Goal: Check status: Check status

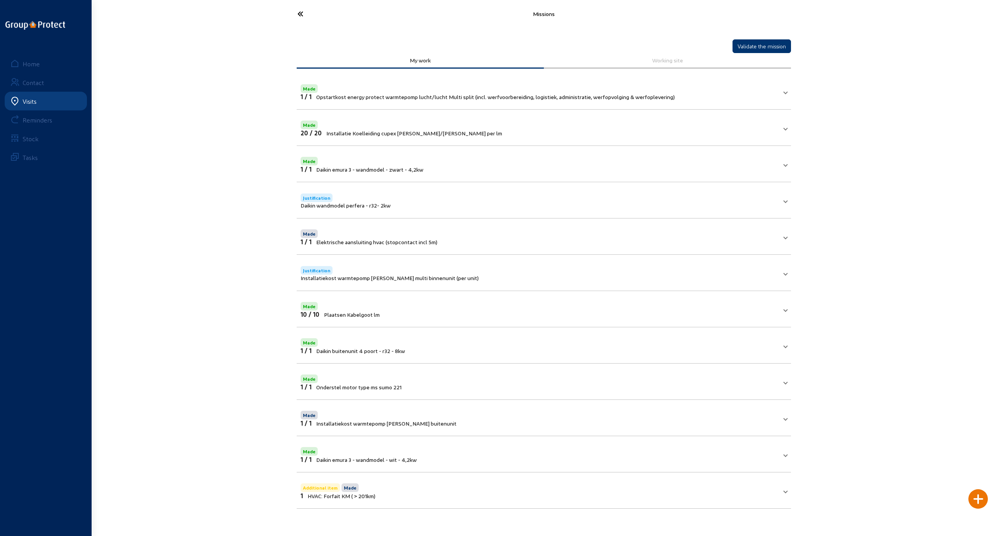
click at [300, 14] on icon at bounding box center [330, 14] width 72 height 14
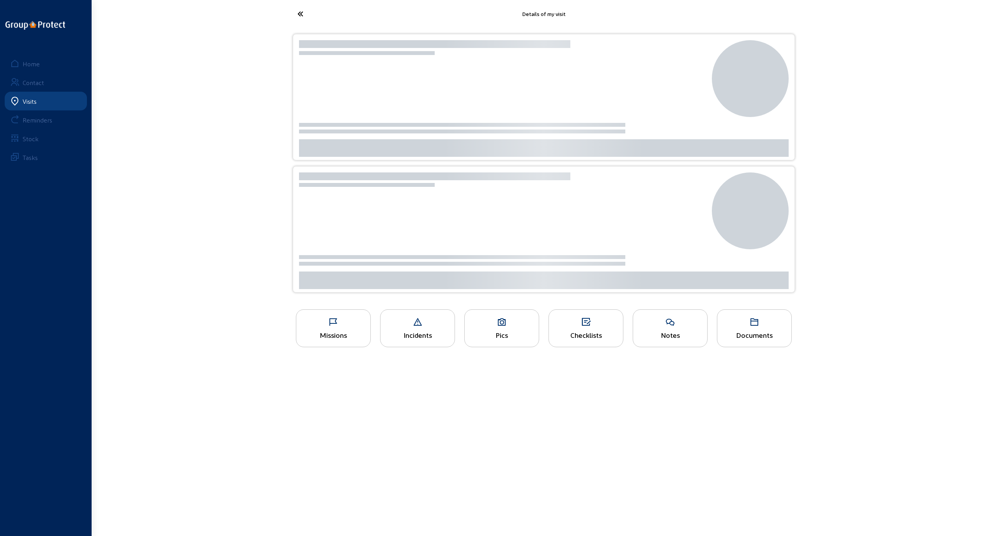
click at [300, 14] on icon at bounding box center [330, 14] width 72 height 14
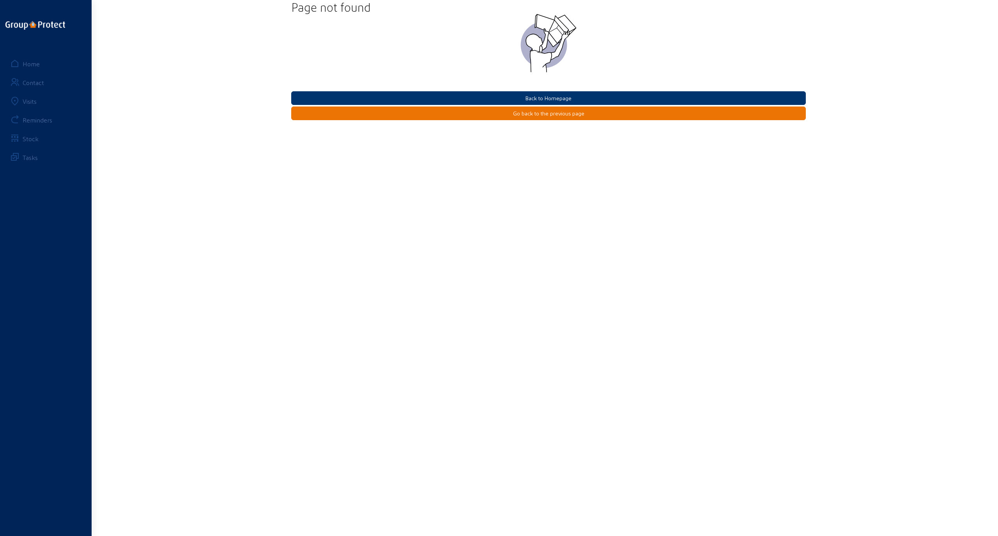
click at [27, 64] on div "Home" at bounding box center [31, 63] width 17 height 7
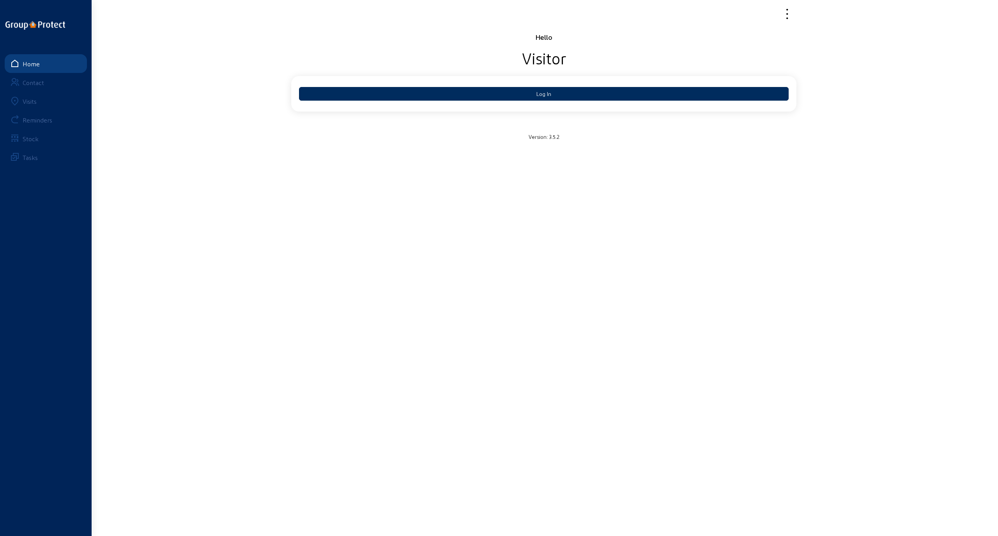
click at [540, 94] on button "Log In" at bounding box center [544, 94] width 490 height 14
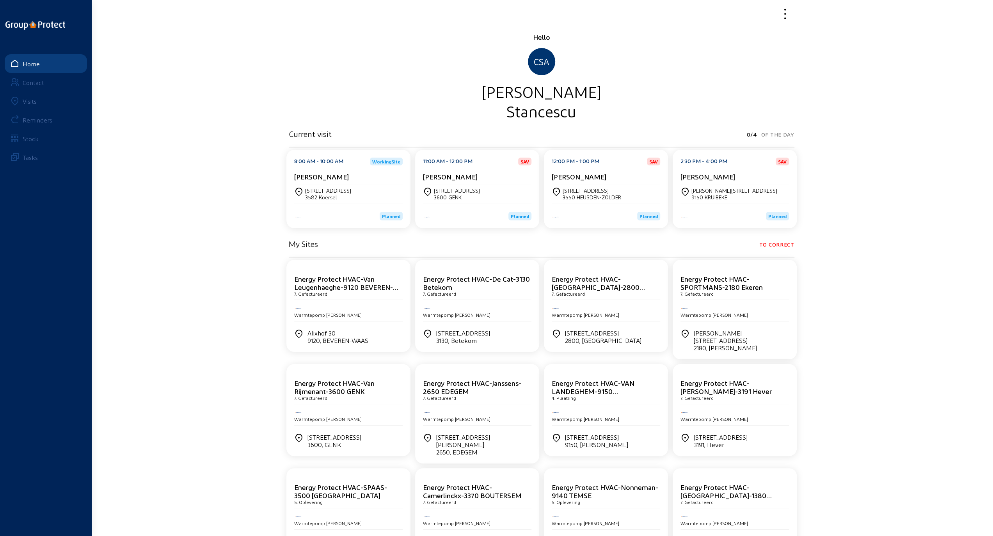
click at [31, 97] on div "Visits" at bounding box center [30, 100] width 14 height 7
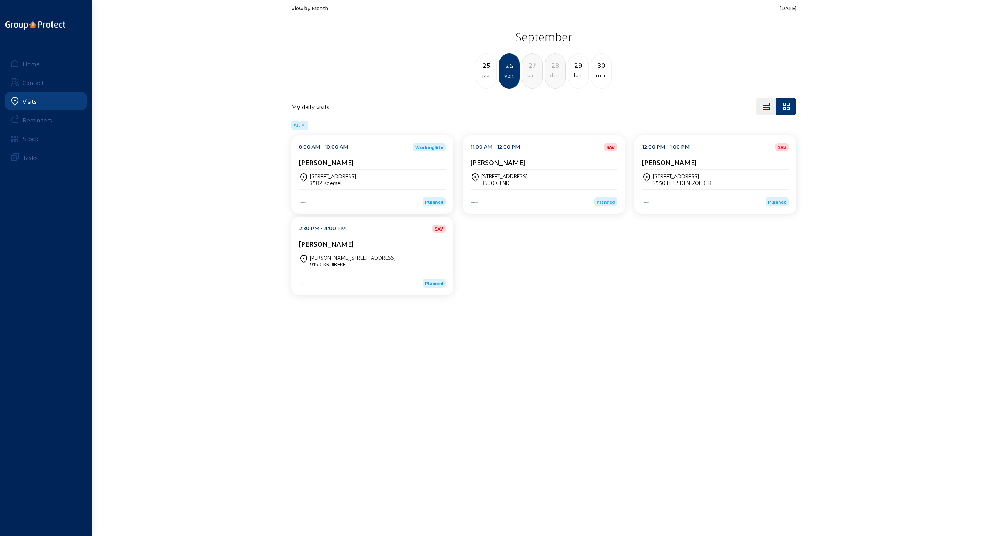
click at [544, 273] on div "8:00 AM - 10:00 AM WorkingSite Jhony Gijbels Reigerstraat, 8 3582 Koersel Plann…" at bounding box center [544, 216] width 515 height 163
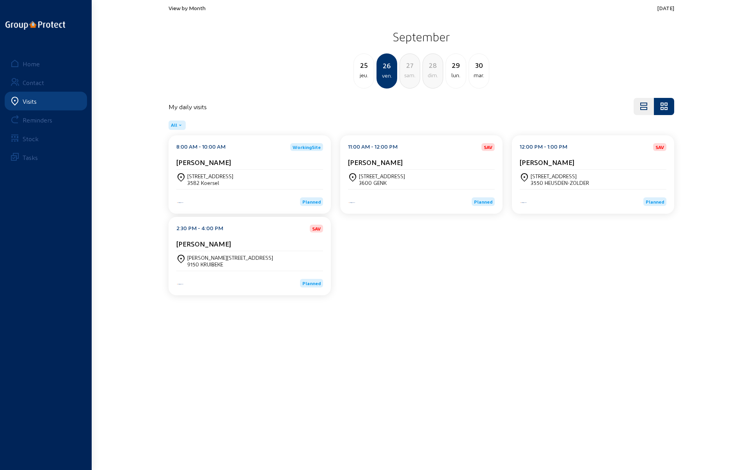
click at [475, 286] on div "8:00 AM - 10:00 AM WorkingSite Jhony Gijbels Reigerstraat, 8 3582 Koersel Plann…" at bounding box center [421, 216] width 515 height 163
click at [209, 261] on div "9150 KRUIBEKE" at bounding box center [230, 264] width 86 height 7
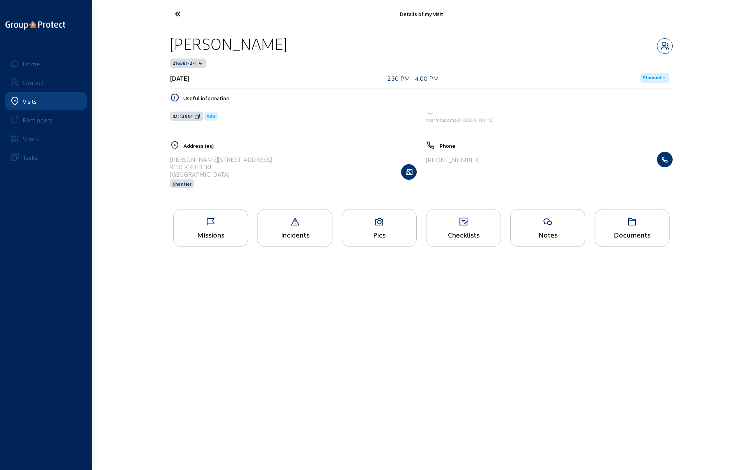
click at [364, 226] on div "Pics" at bounding box center [379, 228] width 75 height 38
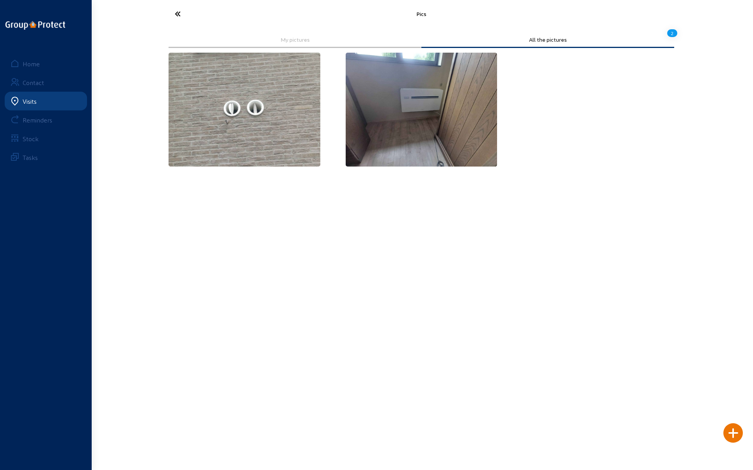
click at [244, 104] on img at bounding box center [244, 110] width 152 height 114
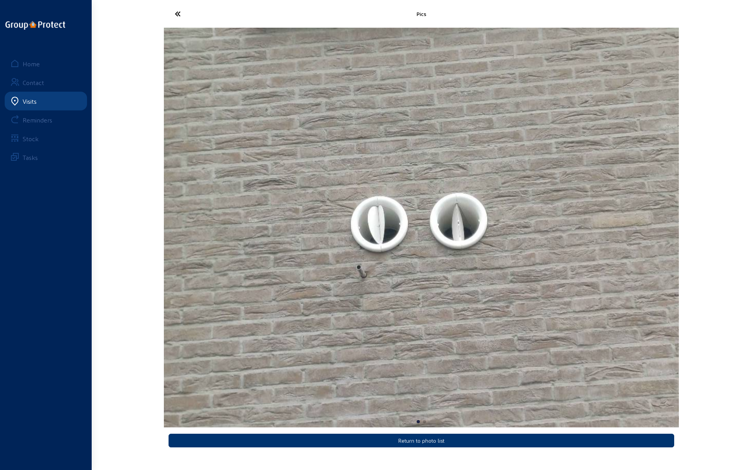
click at [179, 14] on icon at bounding box center [207, 14] width 72 height 14
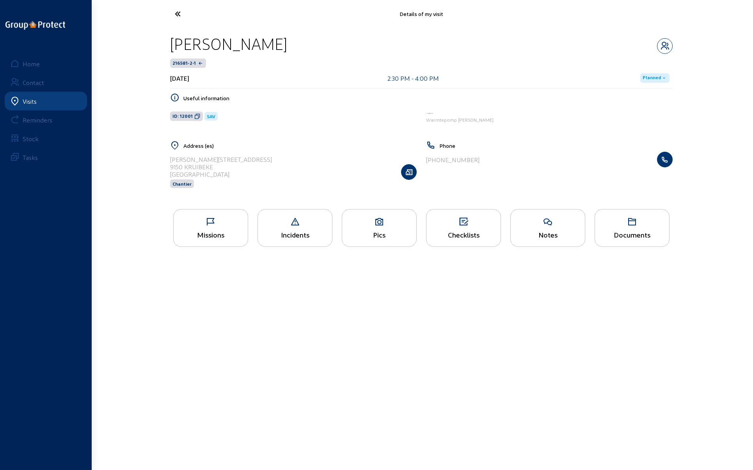
click at [207, 231] on div "Missions" at bounding box center [211, 234] width 74 height 8
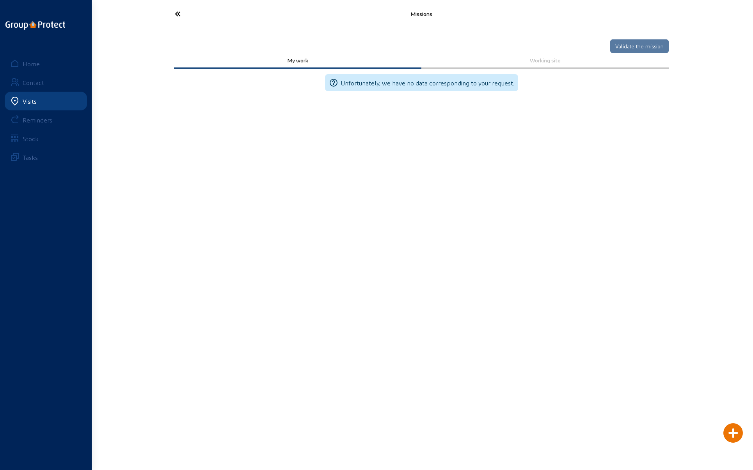
click at [179, 13] on icon at bounding box center [207, 14] width 72 height 14
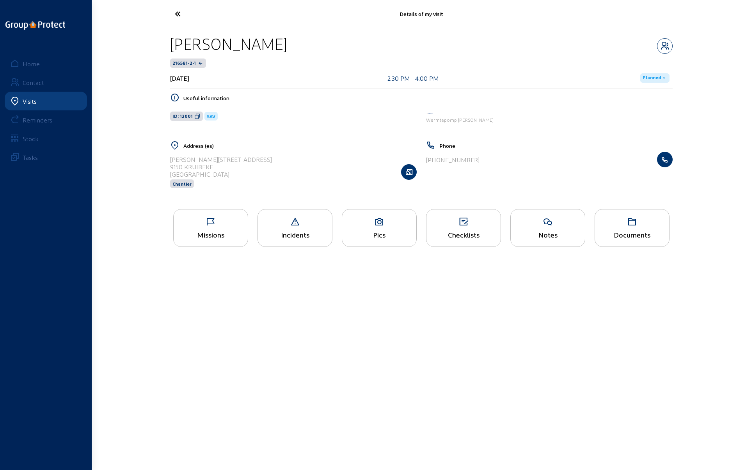
click at [378, 225] on icon at bounding box center [379, 221] width 74 height 9
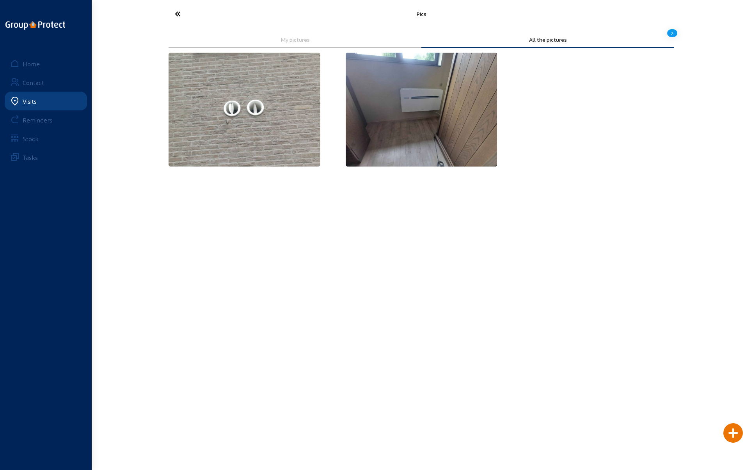
click at [414, 109] on img at bounding box center [422, 110] width 152 height 114
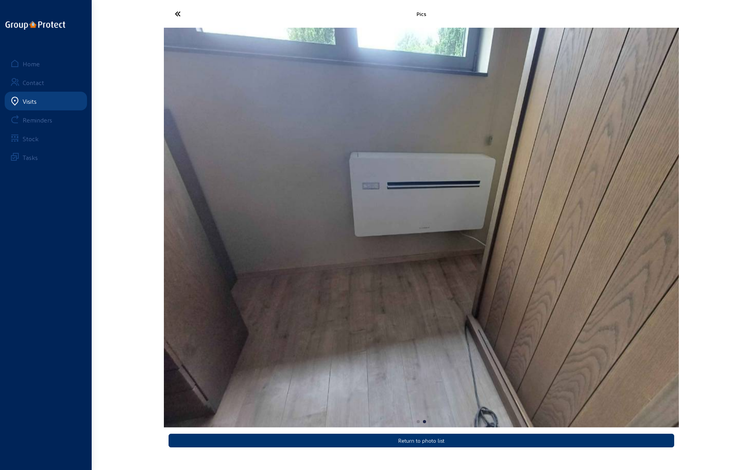
click at [177, 14] on icon at bounding box center [207, 14] width 72 height 14
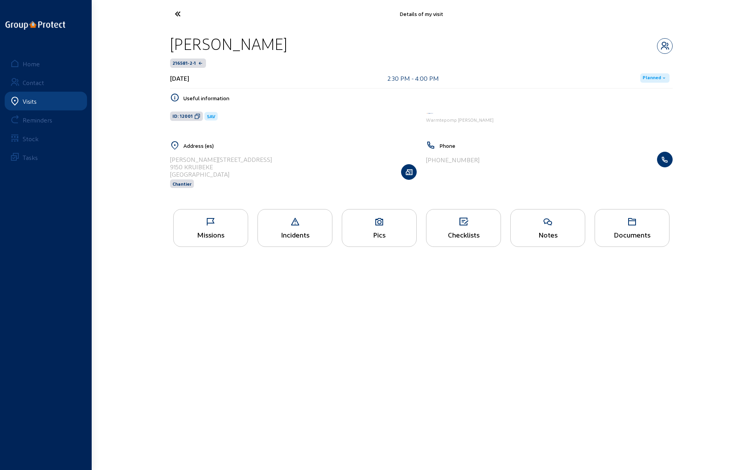
click at [380, 235] on div "Pics" at bounding box center [379, 234] width 74 height 8
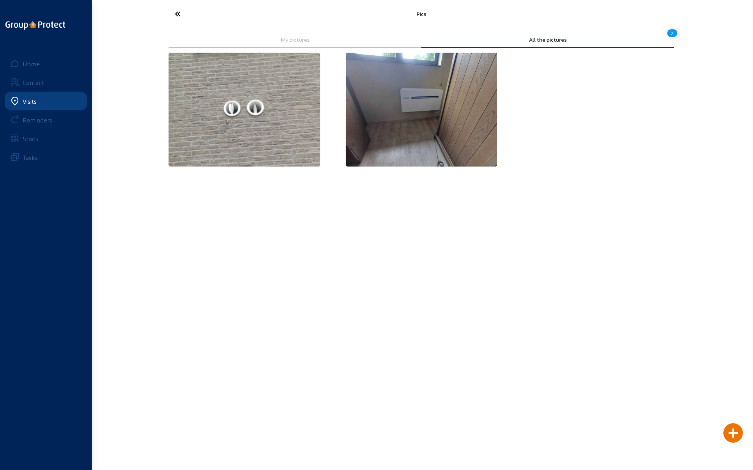
click at [245, 82] on img at bounding box center [244, 110] width 152 height 114
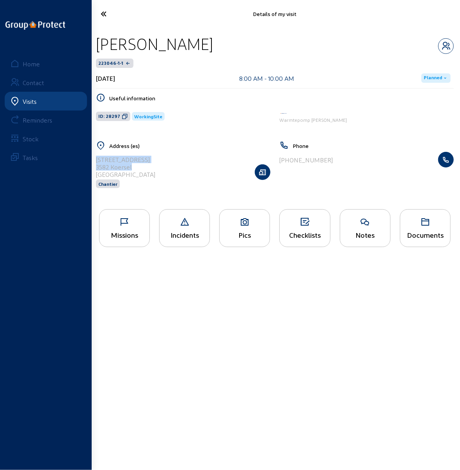
click at [31, 65] on div "Home" at bounding box center [31, 63] width 17 height 7
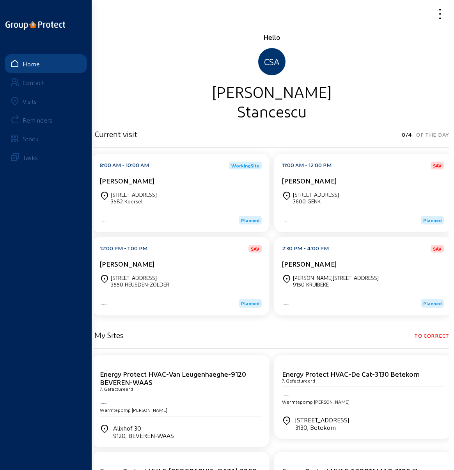
click at [27, 101] on div "Visits" at bounding box center [30, 100] width 14 height 7
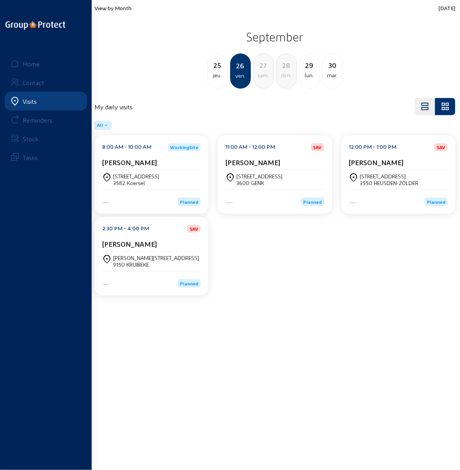
click at [128, 179] on div "3582 Koersel" at bounding box center [136, 182] width 46 height 7
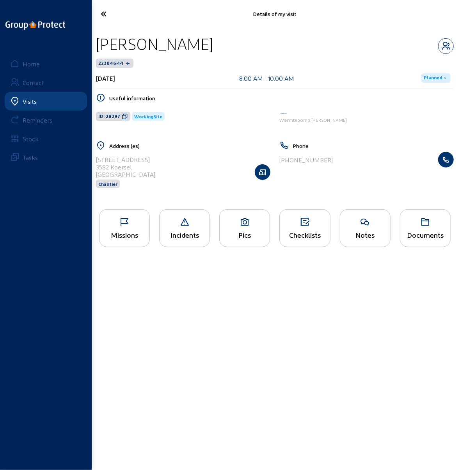
click at [118, 230] on div "Missions" at bounding box center [124, 234] width 50 height 8
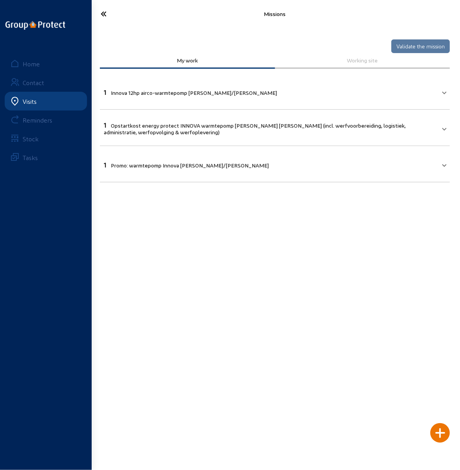
click at [25, 63] on div "Home" at bounding box center [31, 63] width 17 height 7
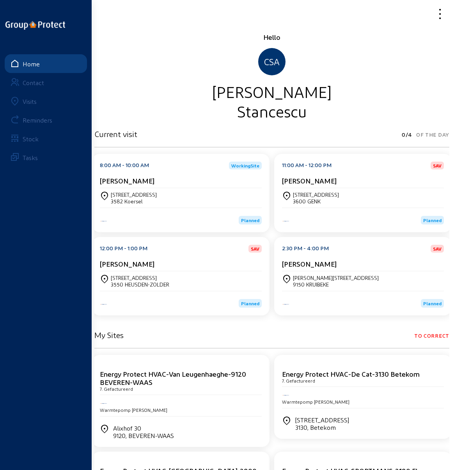
click at [29, 103] on div "Visits" at bounding box center [30, 100] width 14 height 7
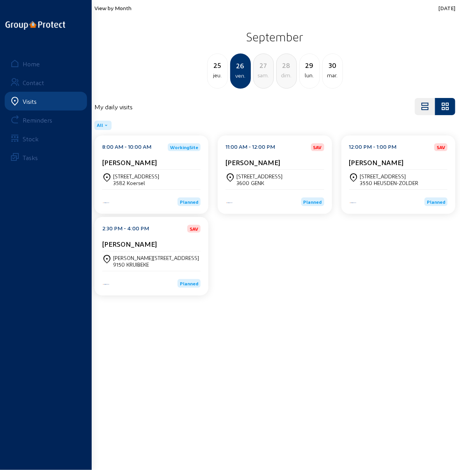
click at [263, 161] on cam-card-title "[PERSON_NAME]" at bounding box center [252, 162] width 55 height 8
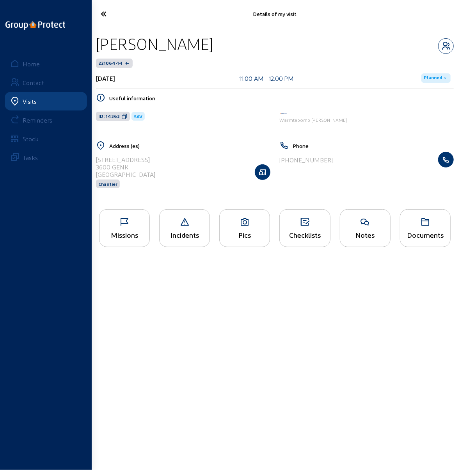
click at [123, 225] on icon at bounding box center [124, 221] width 50 height 9
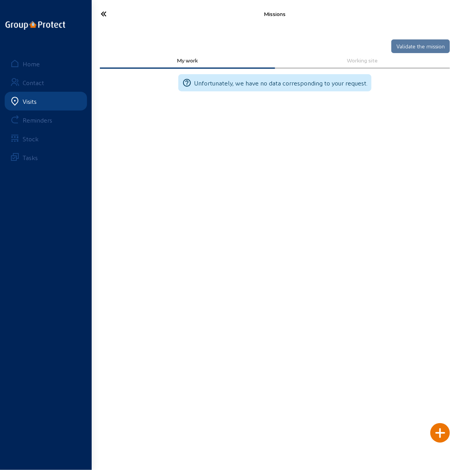
click at [105, 13] on icon at bounding box center [121, 14] width 48 height 14
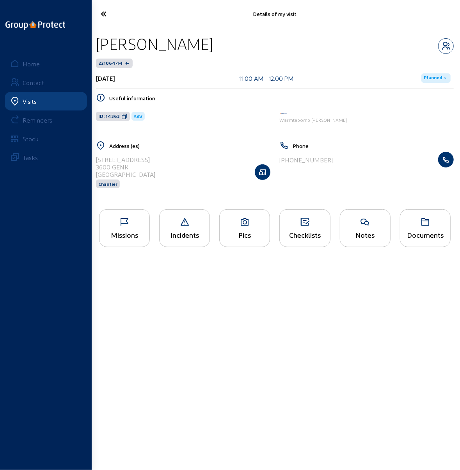
click at [236, 227] on div "Pics" at bounding box center [244, 228] width 51 height 38
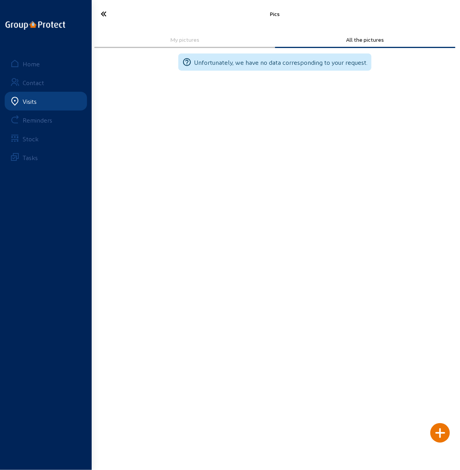
click at [100, 11] on icon at bounding box center [121, 14] width 48 height 14
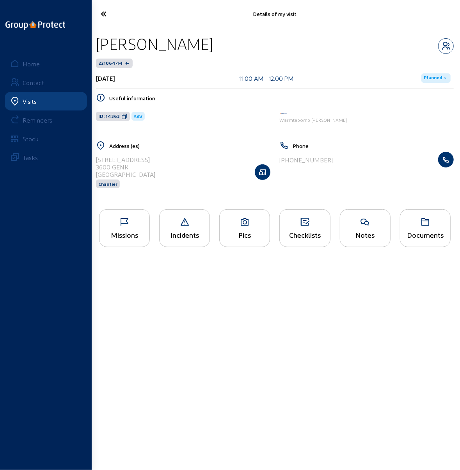
click at [305, 230] on div "Checklists" at bounding box center [305, 234] width 50 height 8
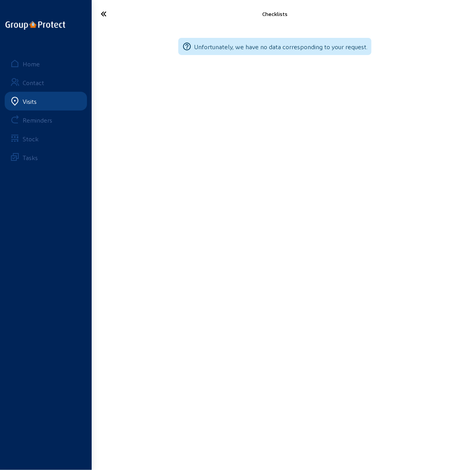
click at [106, 12] on icon at bounding box center [121, 14] width 48 height 14
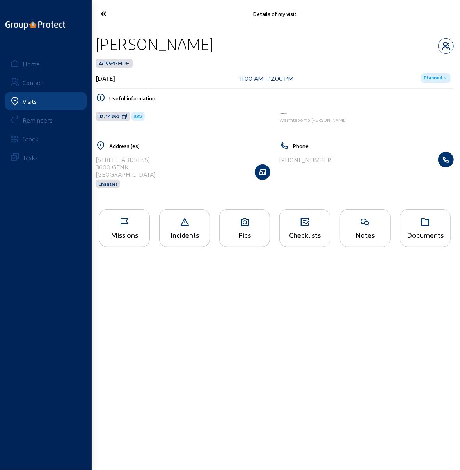
click at [105, 14] on icon at bounding box center [121, 14] width 48 height 14
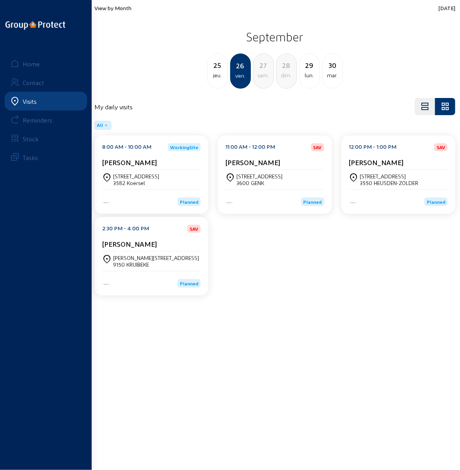
click at [382, 177] on div "[STREET_ADDRESS]" at bounding box center [389, 176] width 58 height 7
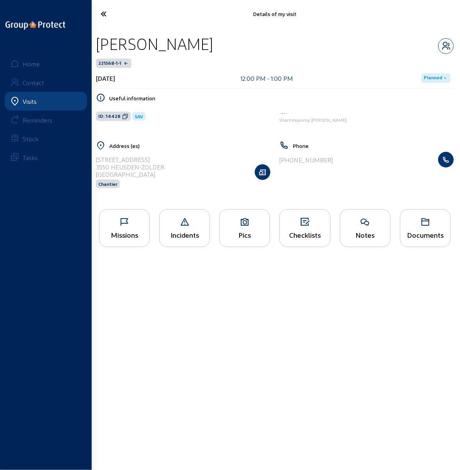
click at [246, 223] on icon at bounding box center [245, 221] width 50 height 9
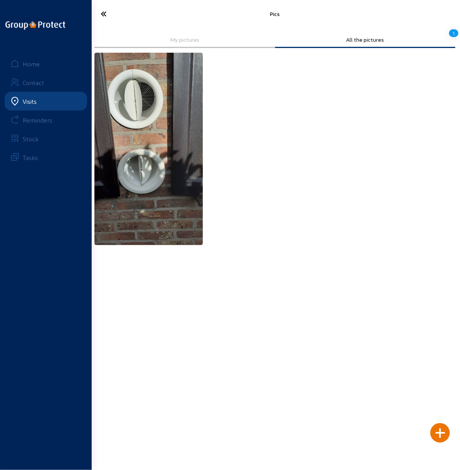
click at [136, 135] on img at bounding box center [148, 149] width 108 height 192
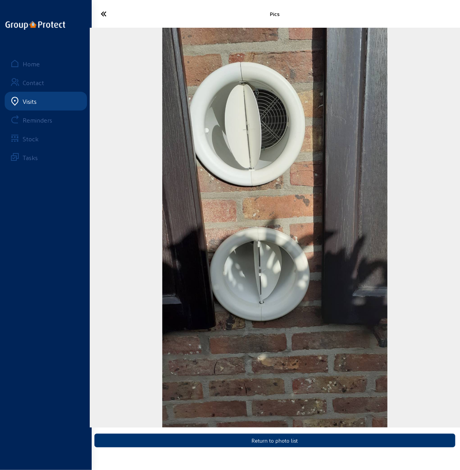
click at [103, 10] on icon at bounding box center [121, 14] width 48 height 14
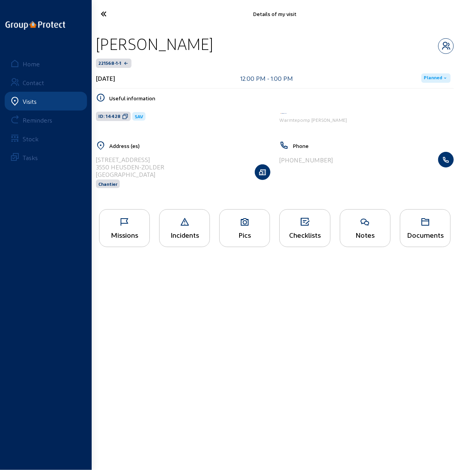
click at [122, 218] on icon at bounding box center [124, 221] width 50 height 9
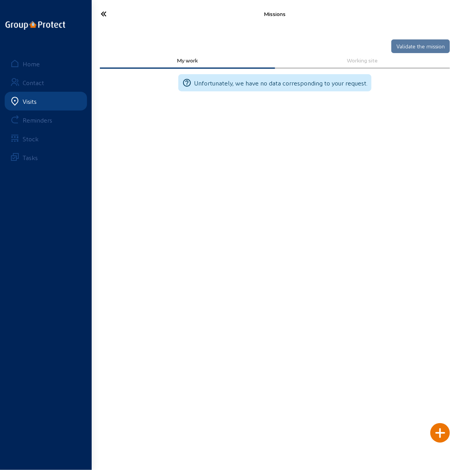
click at [103, 11] on icon at bounding box center [121, 14] width 48 height 14
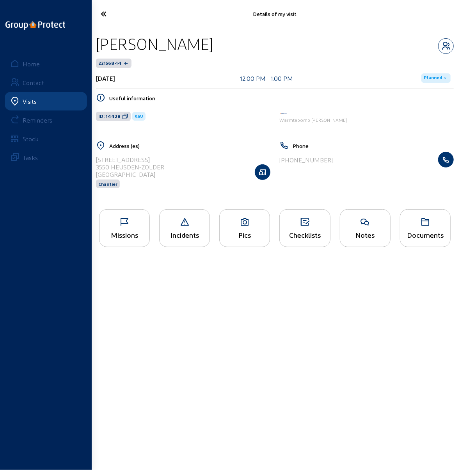
click at [242, 226] on div "Pics" at bounding box center [244, 228] width 51 height 38
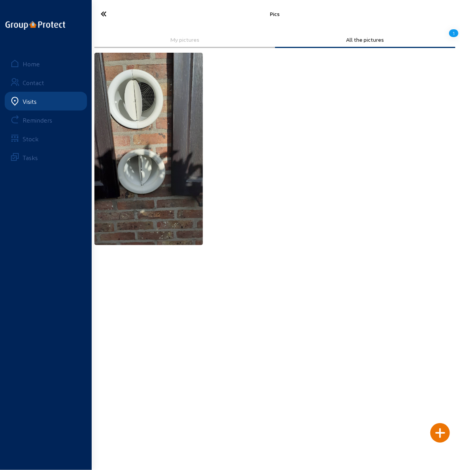
click at [135, 139] on img at bounding box center [148, 149] width 108 height 192
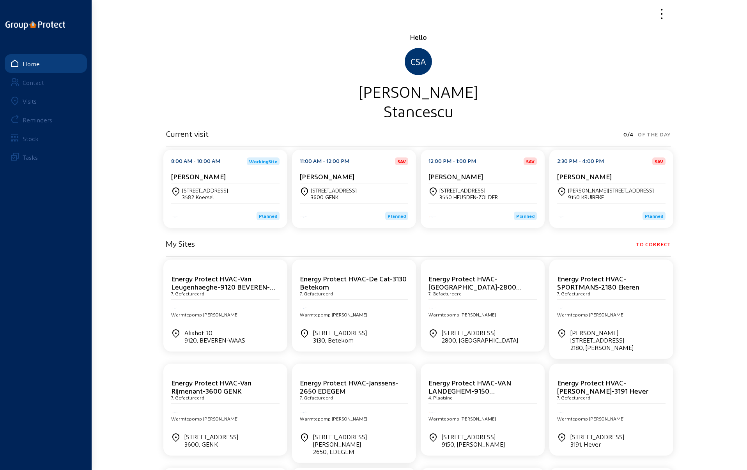
click at [28, 100] on div "Visits" at bounding box center [30, 100] width 14 height 7
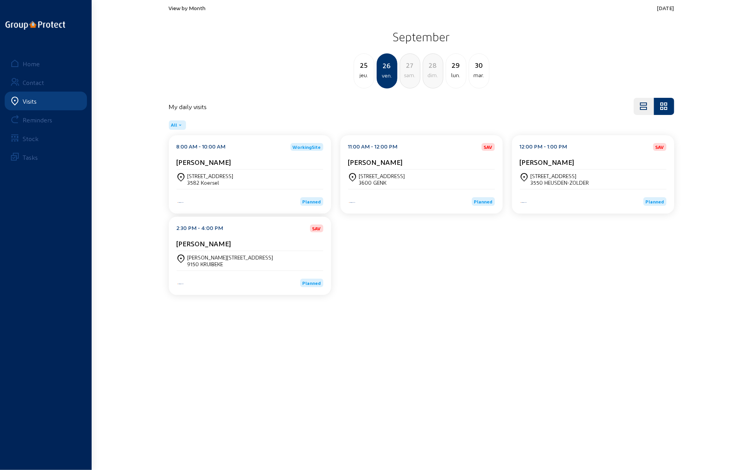
click at [383, 176] on div "[STREET_ADDRESS]" at bounding box center [382, 176] width 46 height 7
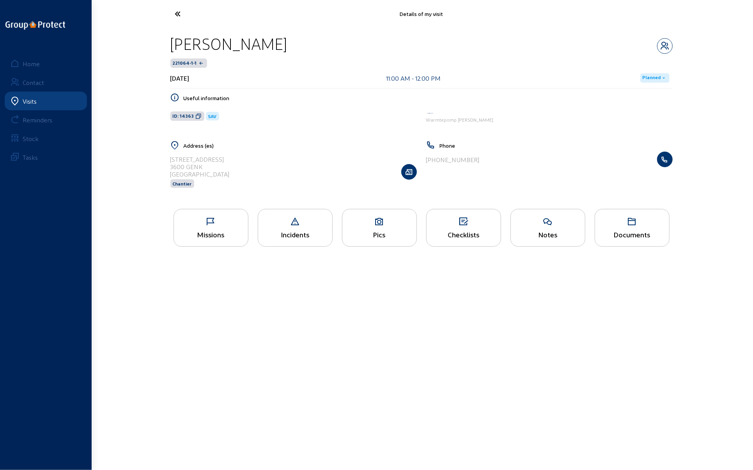
click at [363, 225] on icon at bounding box center [379, 221] width 74 height 9
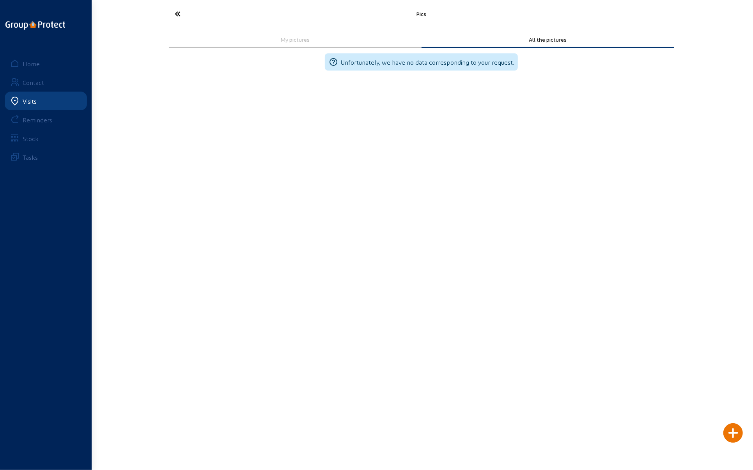
click at [176, 16] on icon at bounding box center [207, 14] width 72 height 14
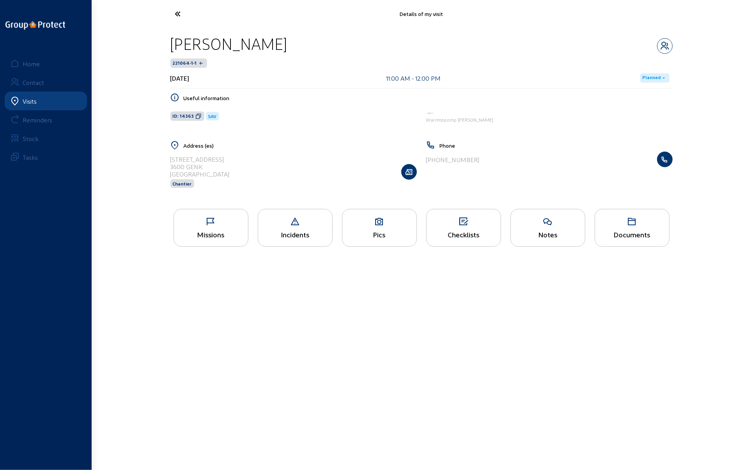
click at [207, 232] on div "Missions" at bounding box center [211, 234] width 74 height 8
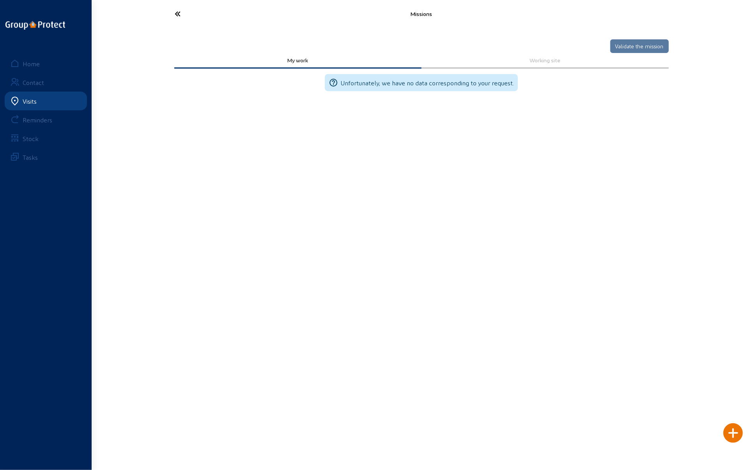
click at [181, 7] on icon at bounding box center [207, 14] width 72 height 14
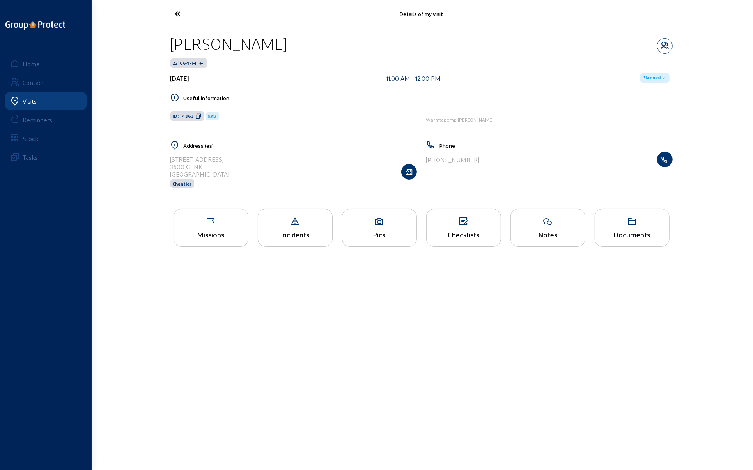
click at [177, 17] on icon at bounding box center [207, 14] width 72 height 14
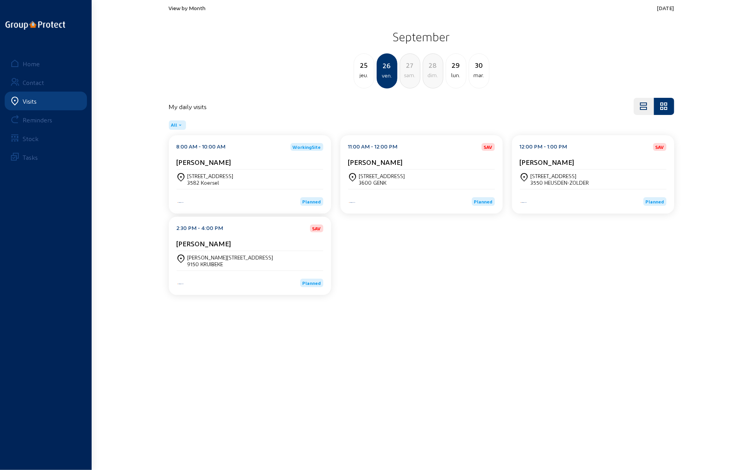
click at [562, 179] on div "3550 HEUSDEN-ZOLDER" at bounding box center [560, 182] width 58 height 7
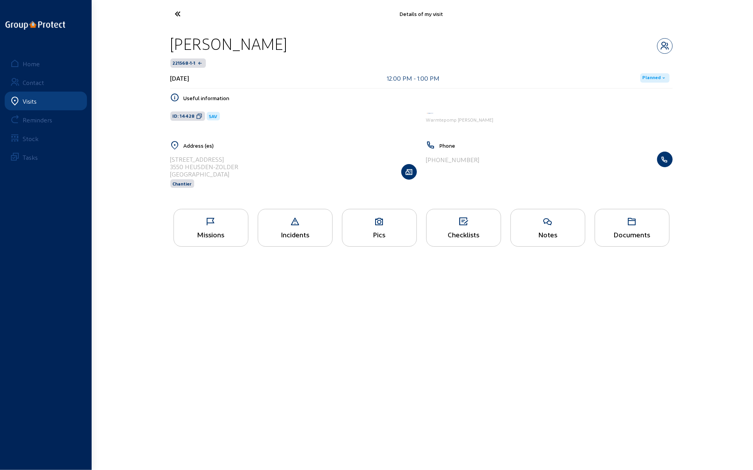
click at [383, 229] on div "Pics" at bounding box center [379, 228] width 75 height 38
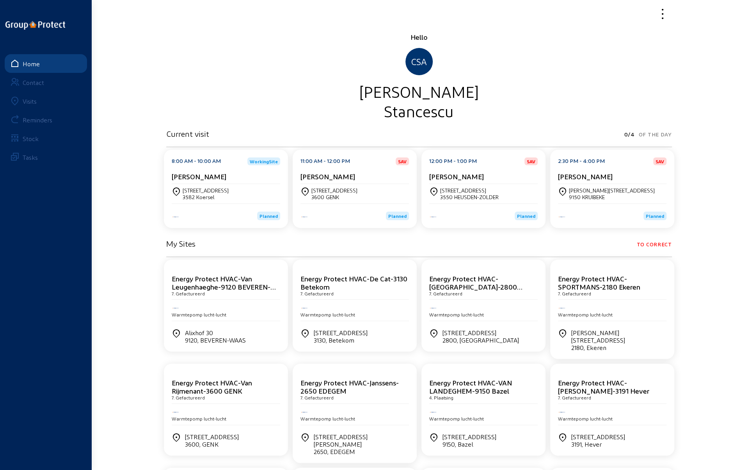
click at [31, 102] on div "Visits" at bounding box center [30, 100] width 14 height 7
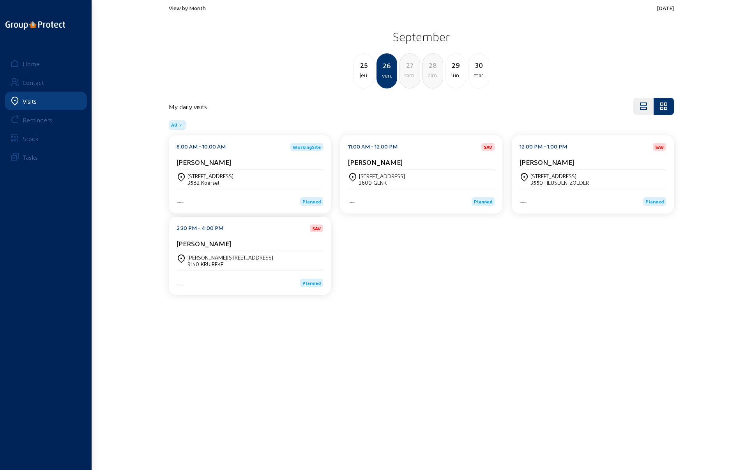
click at [209, 256] on div "[PERSON_NAME][STREET_ADDRESS]" at bounding box center [231, 257] width 86 height 7
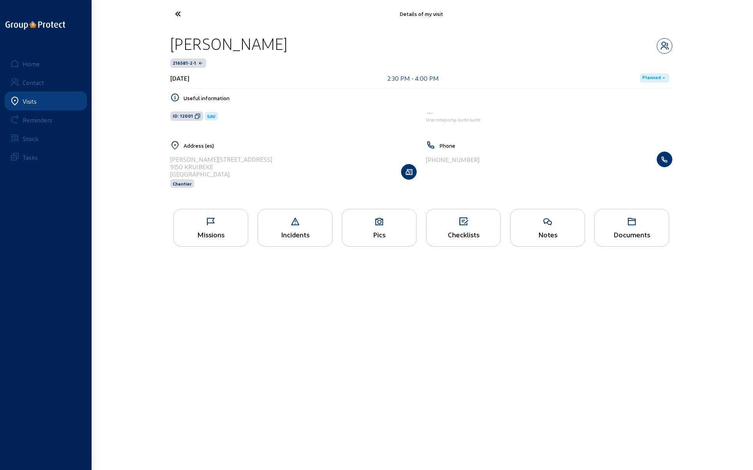
click at [384, 226] on div "Pics" at bounding box center [379, 228] width 75 height 38
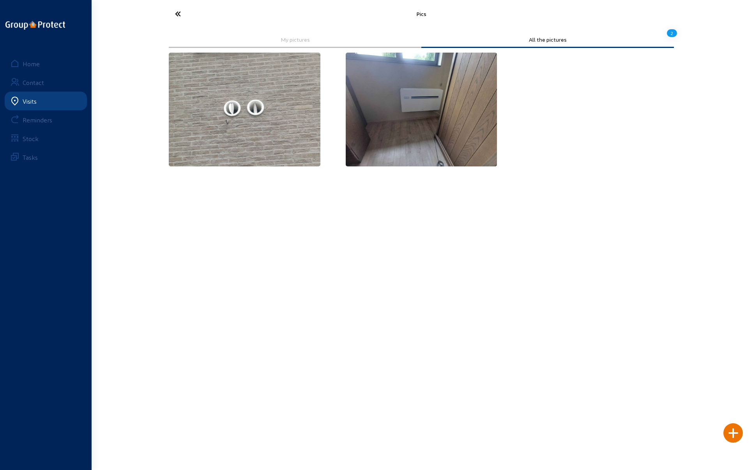
click at [405, 131] on img at bounding box center [422, 110] width 152 height 114
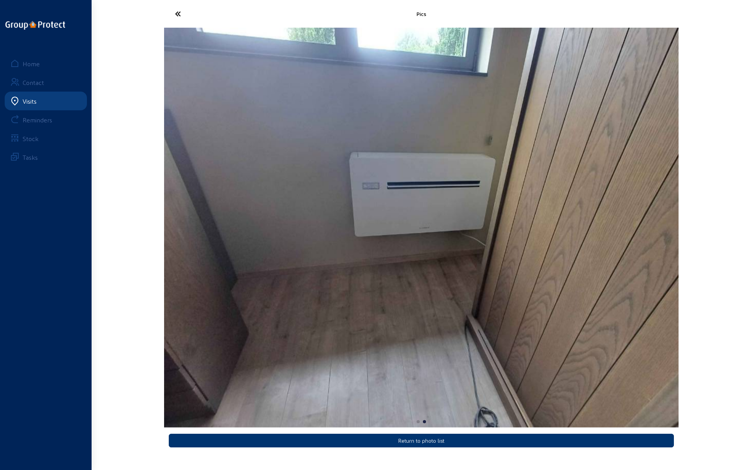
click at [179, 12] on icon at bounding box center [207, 14] width 72 height 14
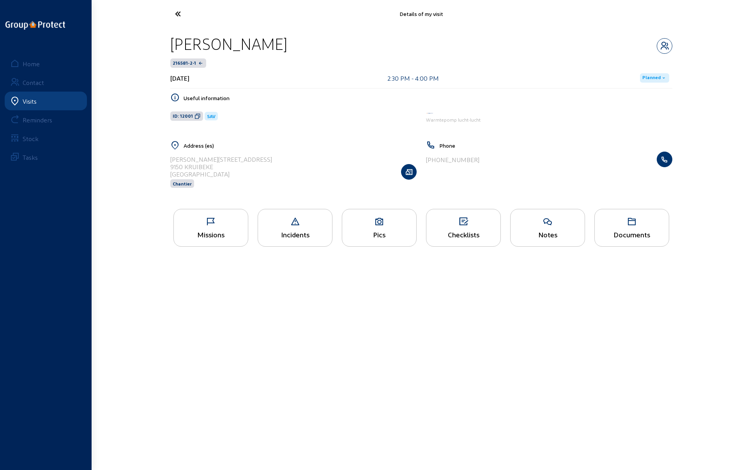
click at [377, 226] on div "Pics" at bounding box center [379, 228] width 75 height 38
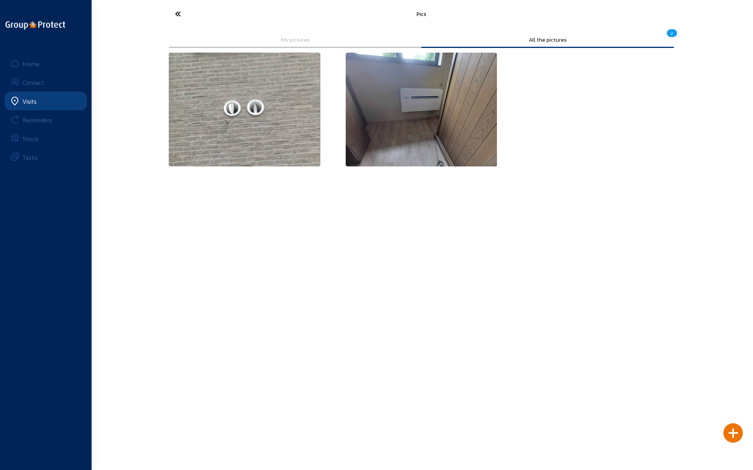
click at [240, 104] on img at bounding box center [245, 110] width 152 height 114
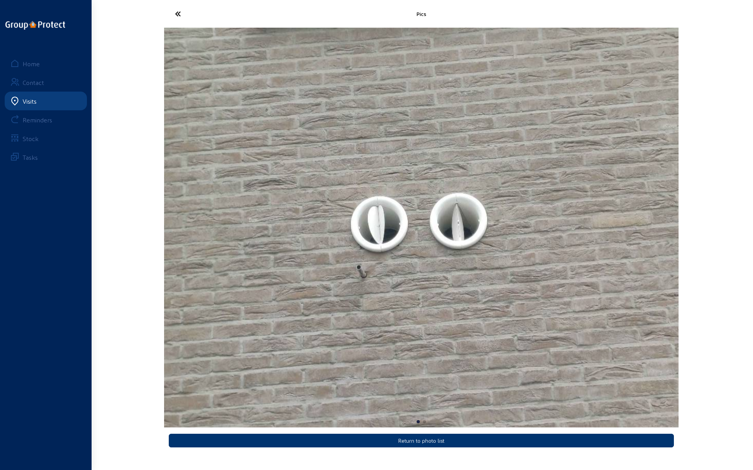
click at [180, 14] on icon at bounding box center [207, 14] width 72 height 14
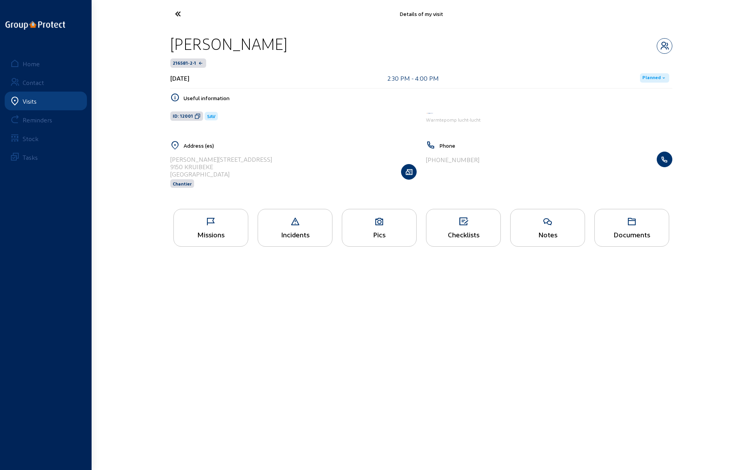
click at [177, 11] on icon at bounding box center [207, 14] width 72 height 14
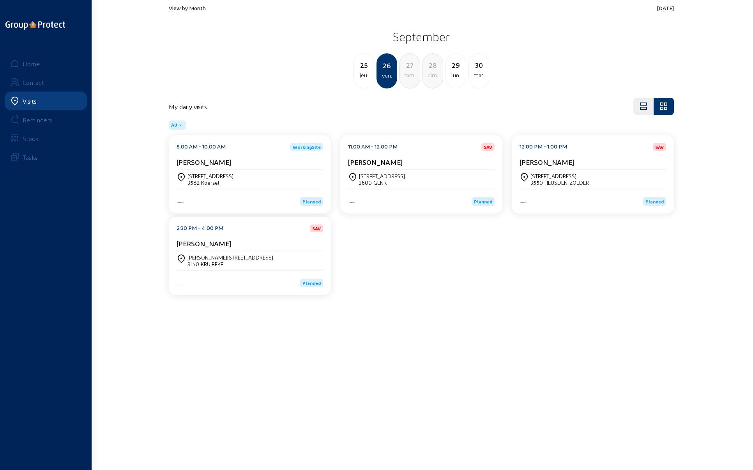
click at [382, 174] on div "[STREET_ADDRESS]" at bounding box center [382, 176] width 46 height 7
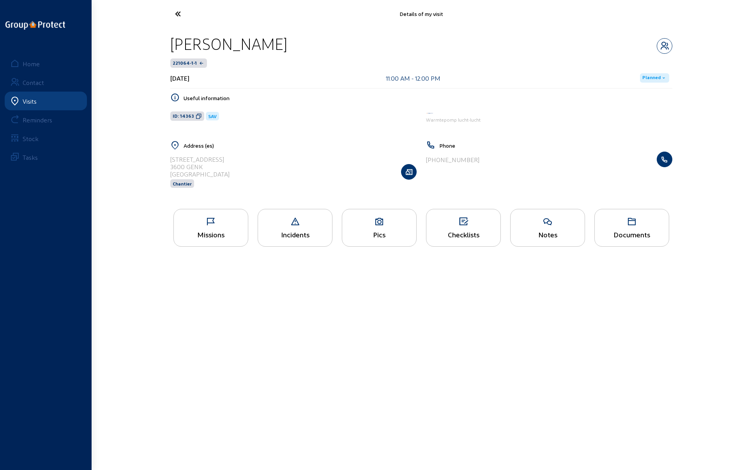
click at [177, 12] on icon at bounding box center [207, 14] width 72 height 14
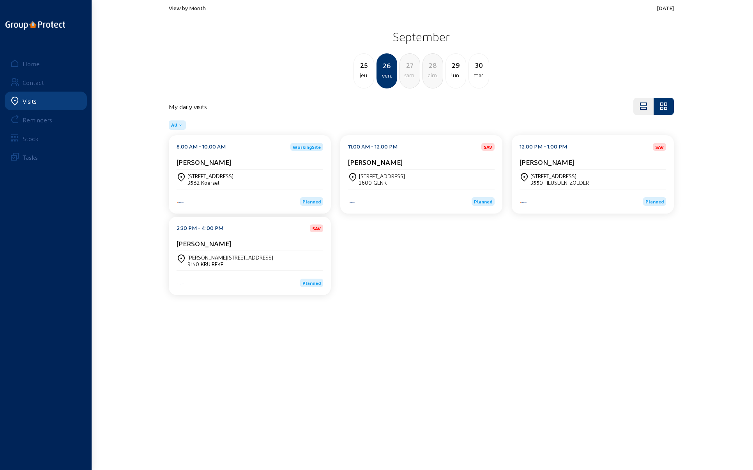
click at [212, 257] on div "[PERSON_NAME][STREET_ADDRESS]" at bounding box center [231, 257] width 86 height 7
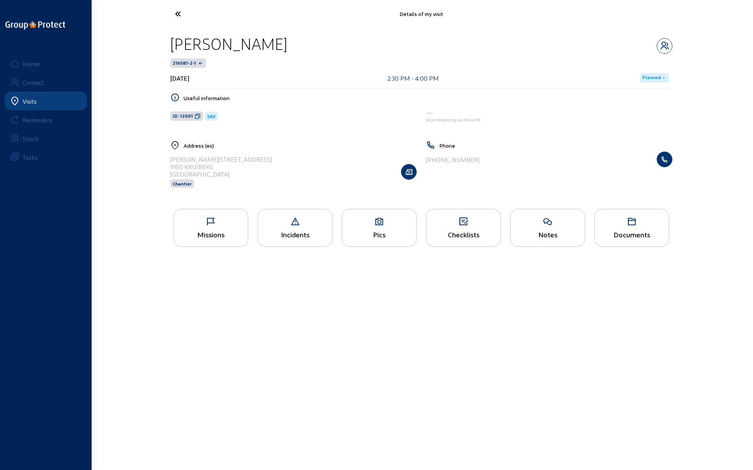
click at [375, 227] on div "Pics" at bounding box center [379, 228] width 75 height 38
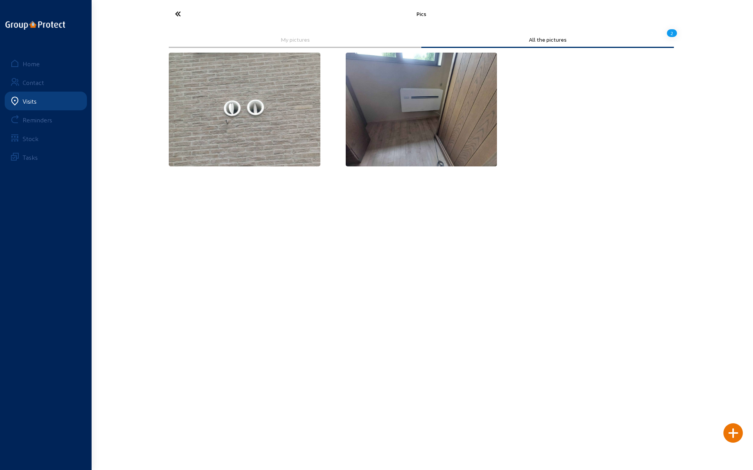
click at [407, 111] on img at bounding box center [422, 110] width 152 height 114
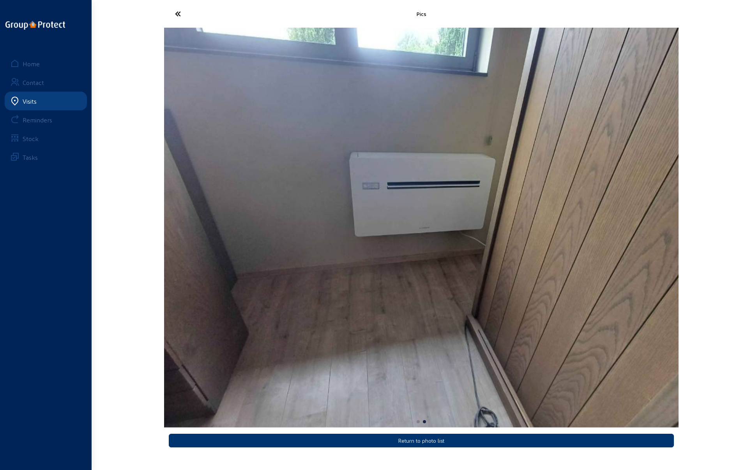
click at [179, 12] on icon at bounding box center [207, 14] width 72 height 14
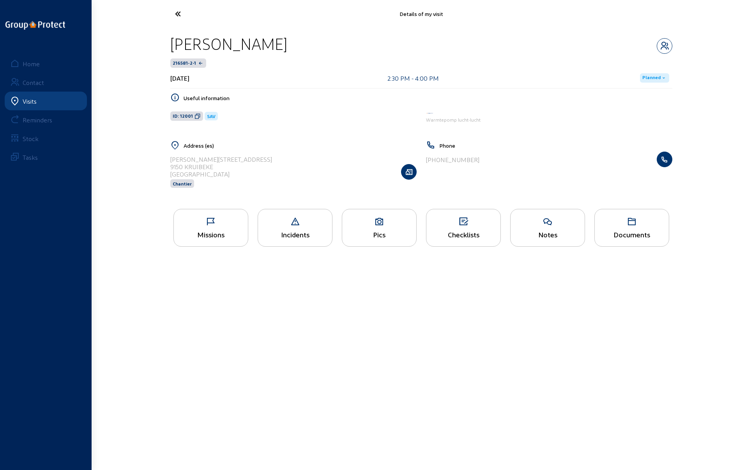
click at [178, 10] on icon at bounding box center [207, 14] width 72 height 14
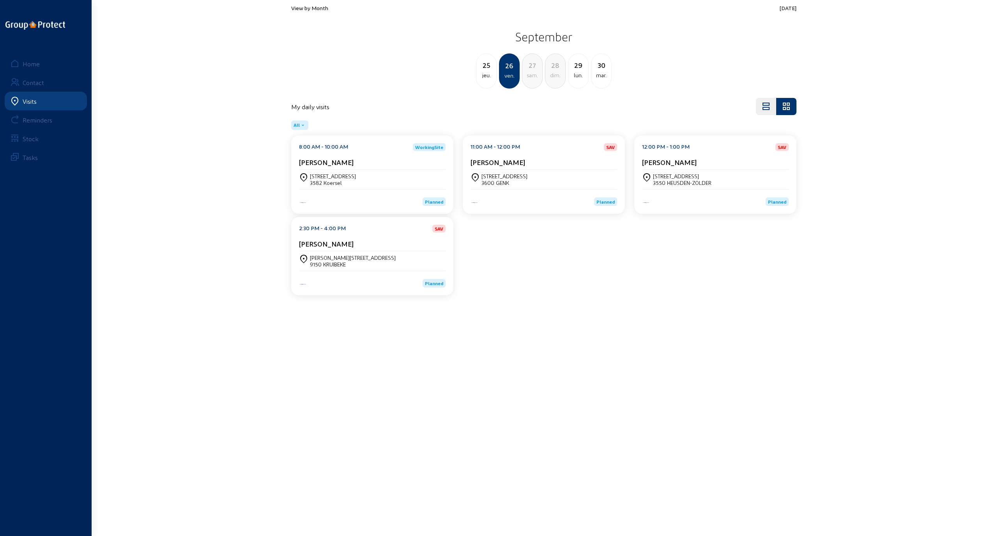
click at [532, 73] on div "sam." at bounding box center [533, 75] width 20 height 9
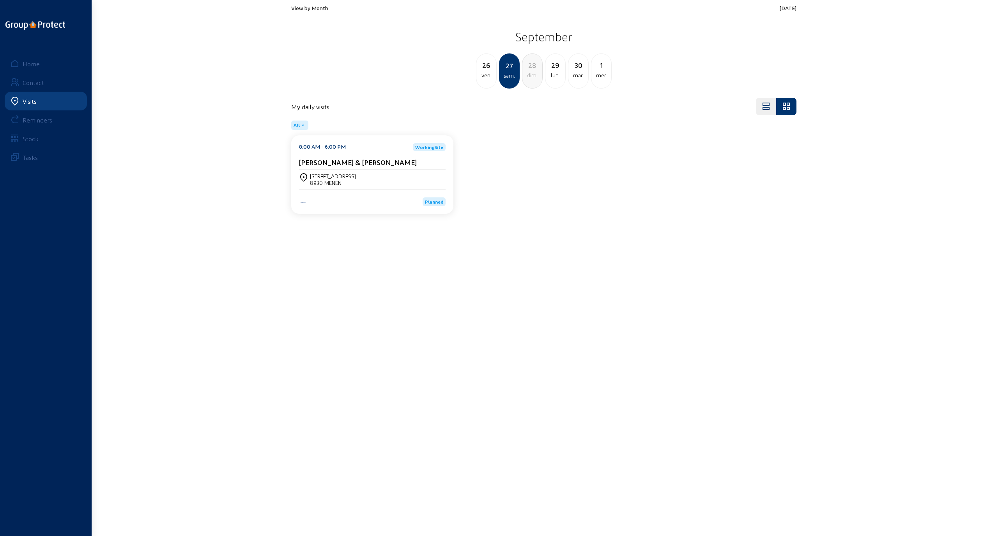
click at [321, 178] on div "Leopoldstraat, 97" at bounding box center [333, 176] width 46 height 7
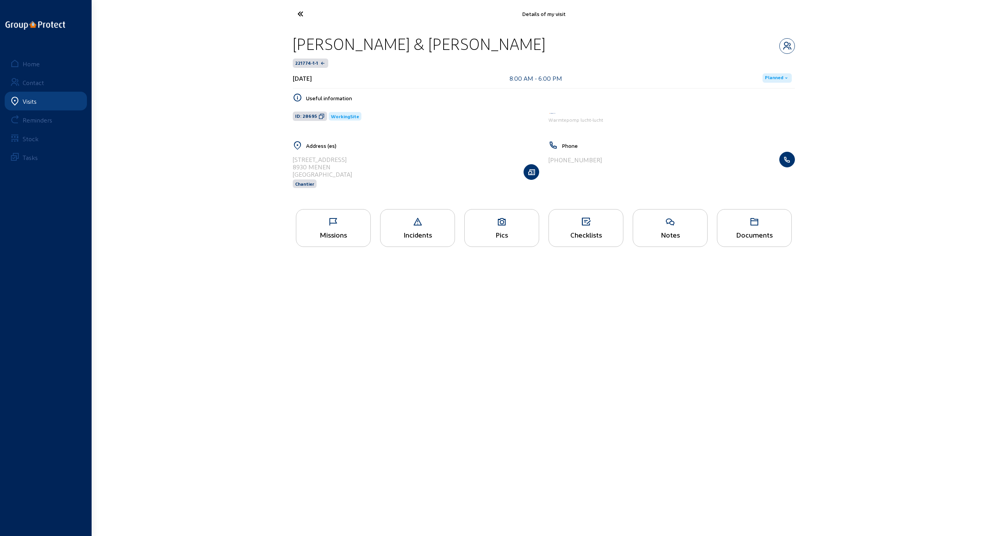
click at [500, 222] on icon at bounding box center [502, 221] width 74 height 9
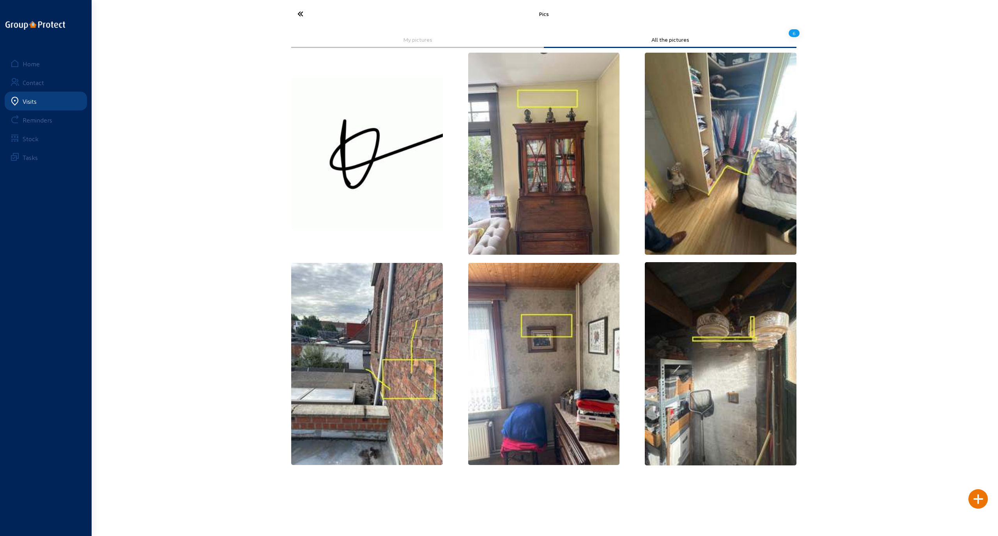
click at [299, 10] on icon at bounding box center [330, 14] width 72 height 14
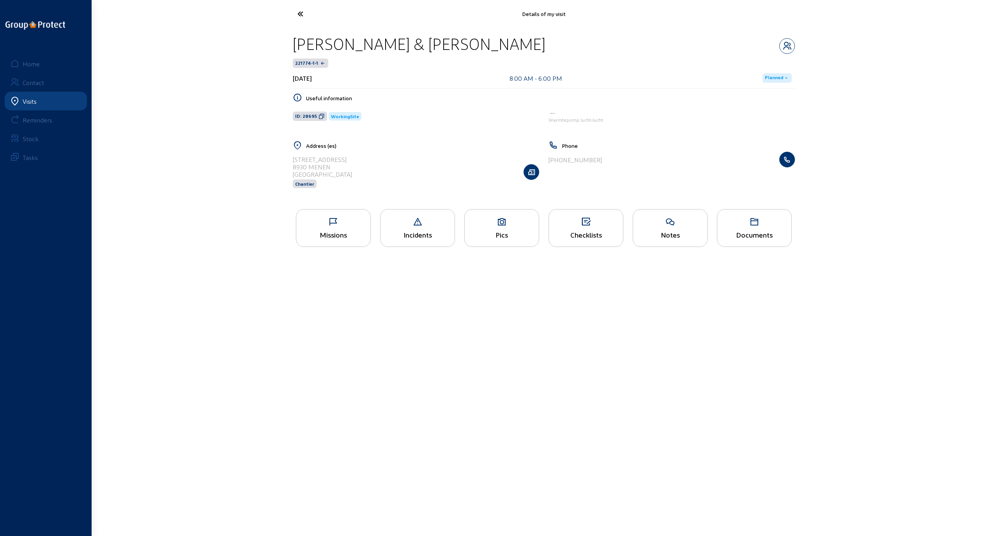
click at [601, 229] on div "Checklists" at bounding box center [586, 228] width 75 height 38
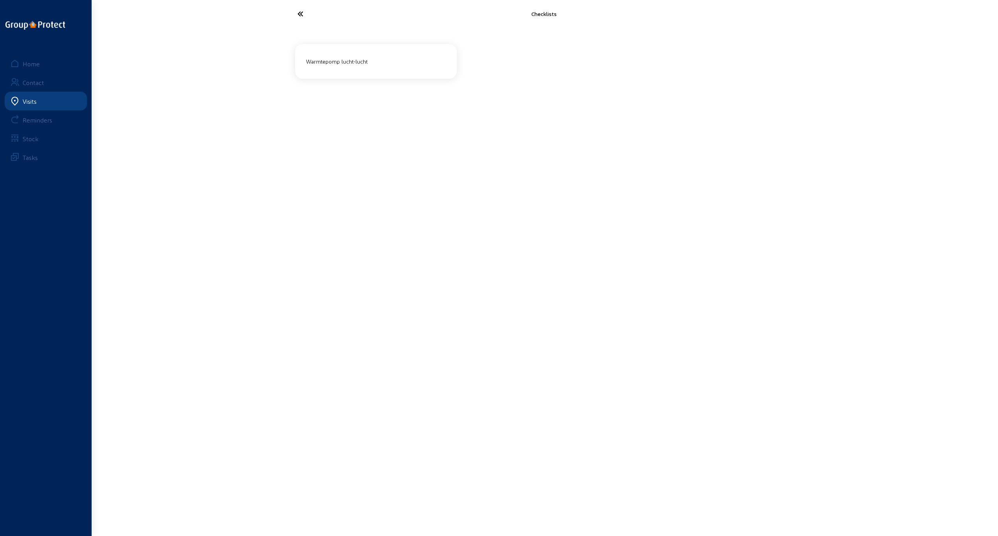
click at [339, 62] on div "Warmtepomp [PERSON_NAME]" at bounding box center [376, 61] width 146 height 13
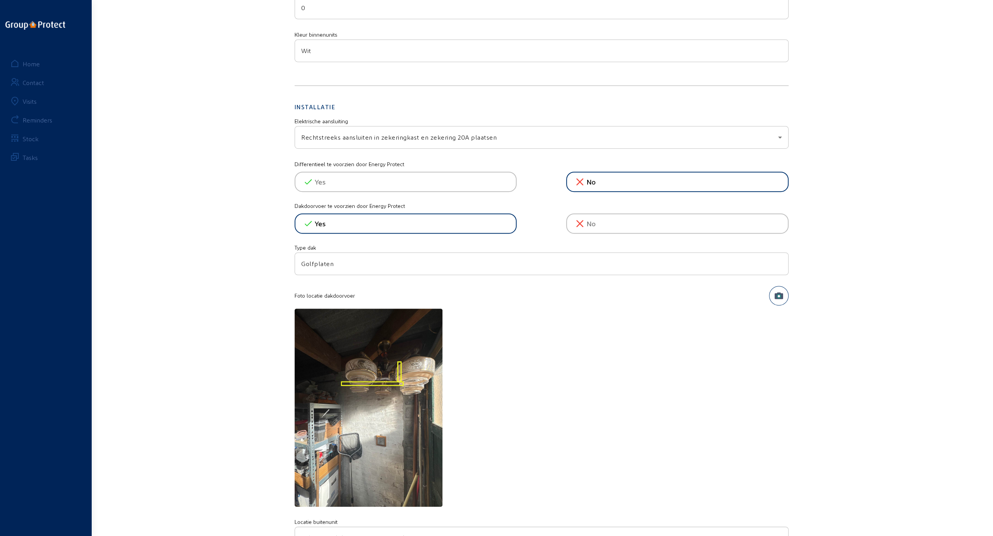
scroll to position [429, 0]
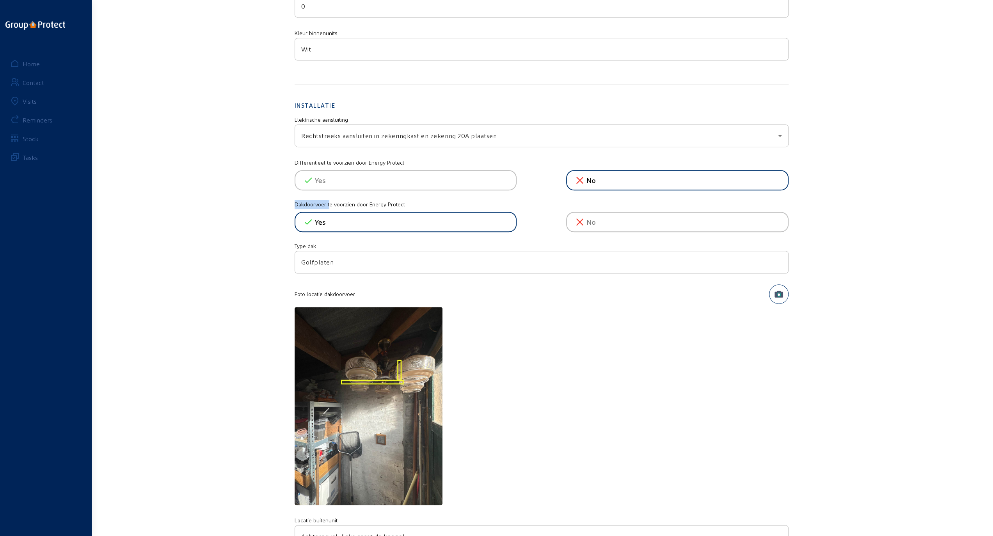
drag, startPoint x: 294, startPoint y: 201, endPoint x: 328, endPoint y: 200, distance: 34.7
drag, startPoint x: 327, startPoint y: 202, endPoint x: 295, endPoint y: 202, distance: 31.6
click at [295, 202] on mat-label "Dakdoorvoer te voorzien door Energy Protect" at bounding box center [541, 206] width 494 height 12
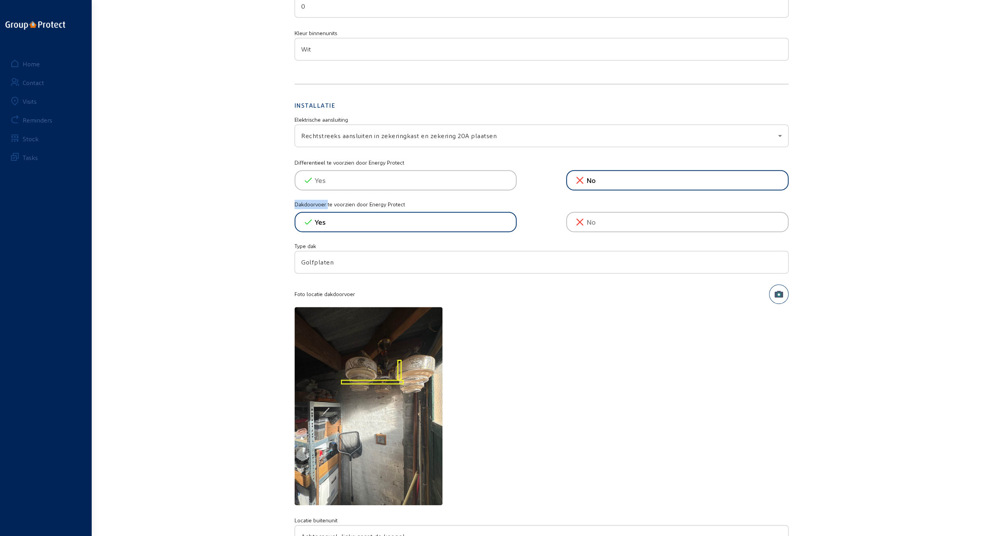
copy mat-label "Dakdoorvoer"
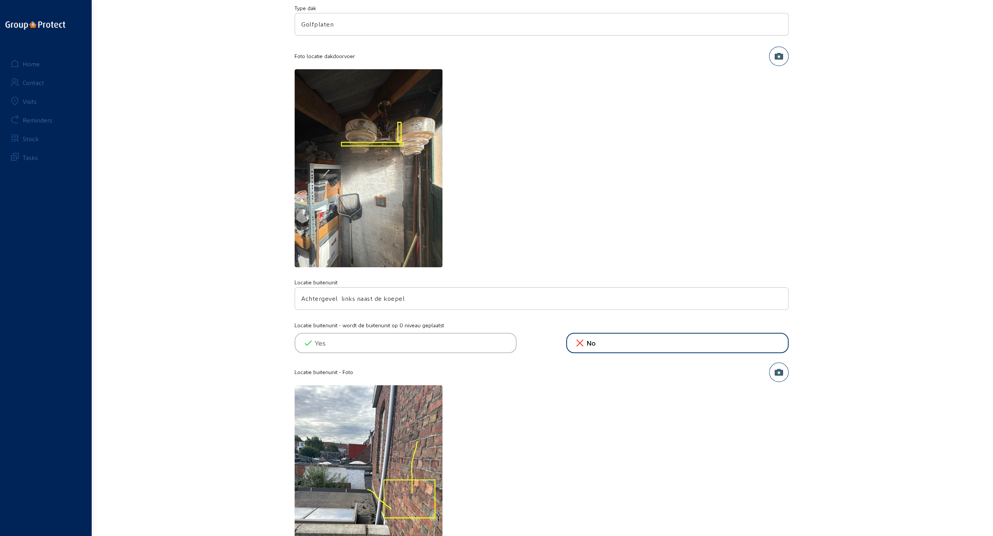
scroll to position [663, 0]
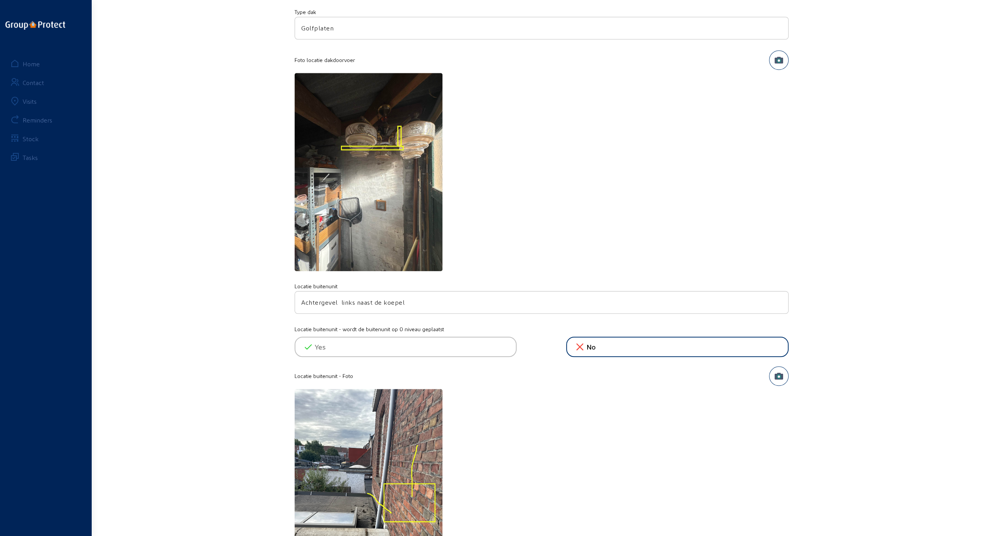
drag, startPoint x: 406, startPoint y: 301, endPoint x: 299, endPoint y: 303, distance: 106.9
click at [299, 303] on div "Achtergevel links naast de koepel" at bounding box center [541, 302] width 494 height 23
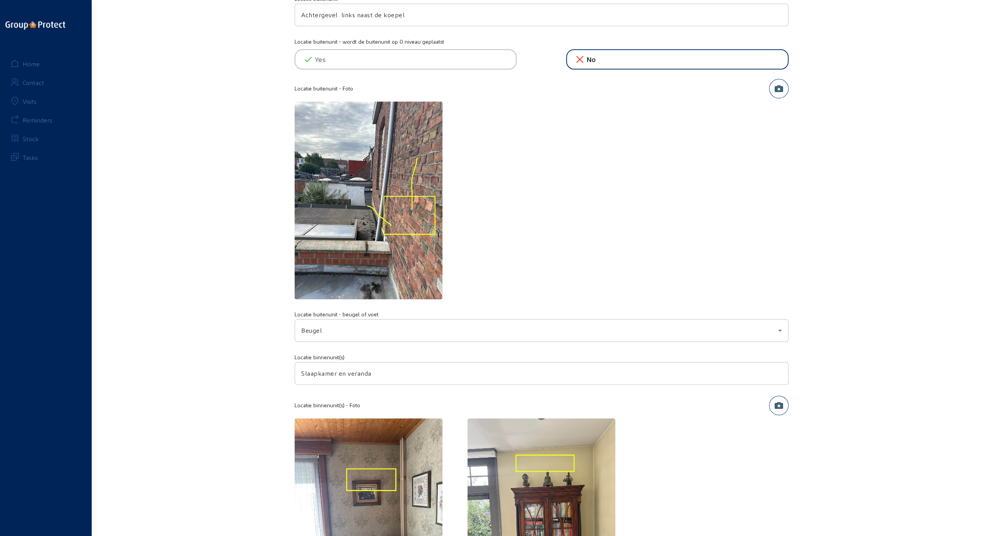
scroll to position [975, 0]
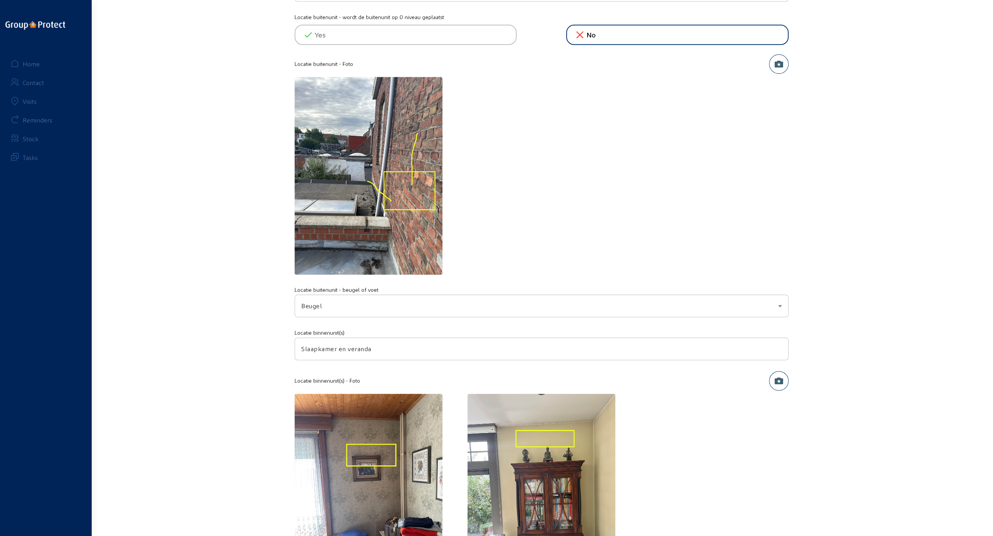
click at [519, 308] on div "Beugel" at bounding box center [541, 306] width 480 height 22
click at [180, 297] on div at bounding box center [496, 268] width 993 height 536
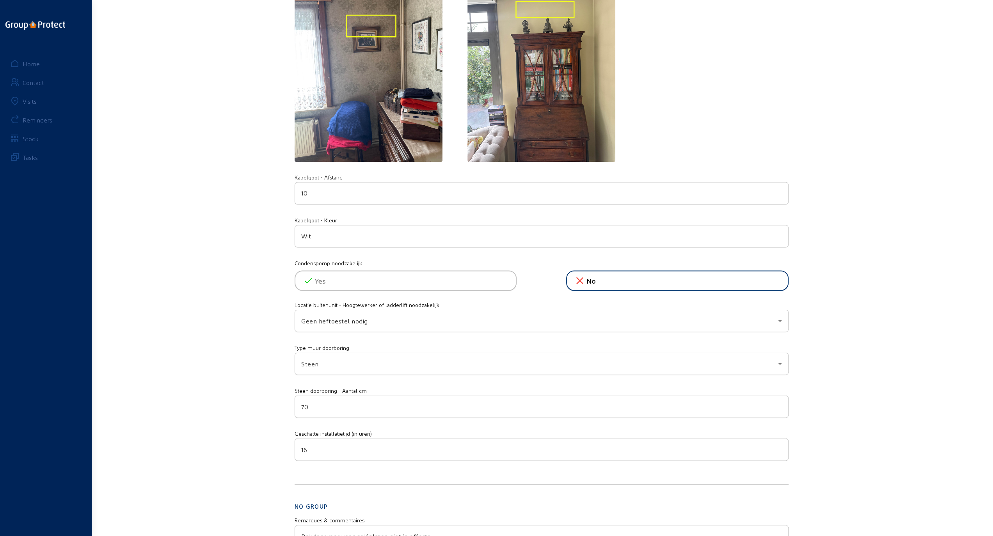
scroll to position [1443, 0]
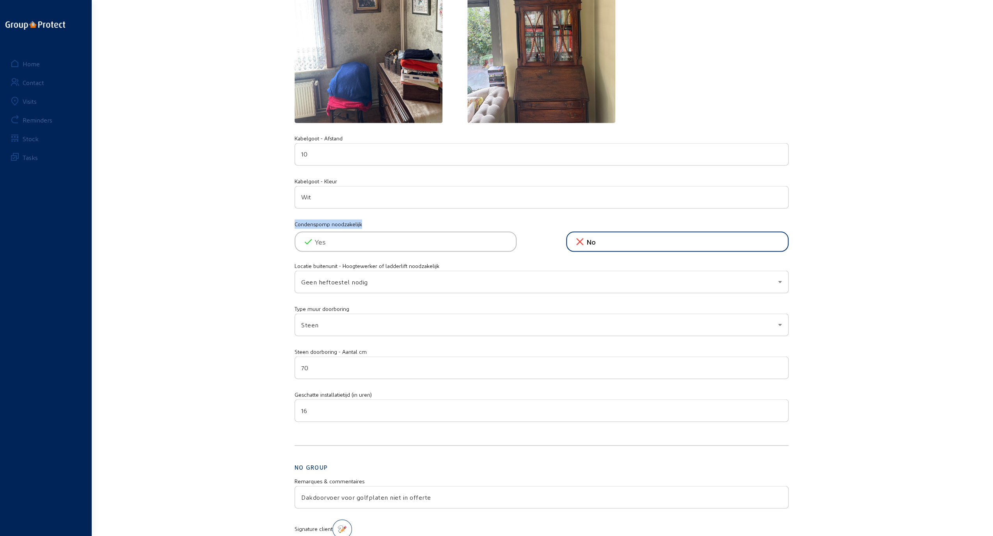
drag, startPoint x: 294, startPoint y: 220, endPoint x: 363, endPoint y: 218, distance: 68.3
click at [363, 219] on mat-label "Condenspomp noodzakelijk" at bounding box center [541, 225] width 494 height 12
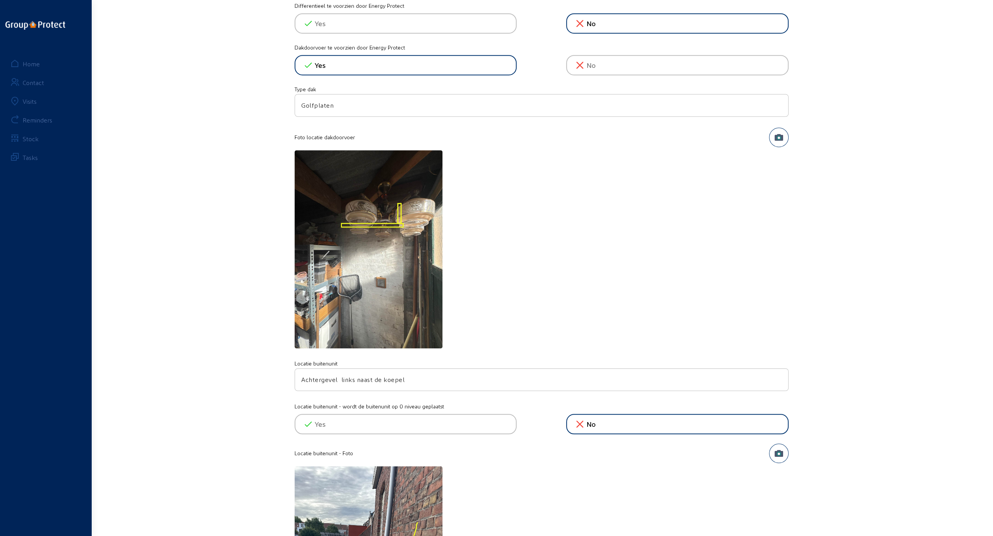
scroll to position [585, 0]
drag, startPoint x: 324, startPoint y: 134, endPoint x: 361, endPoint y: 133, distance: 37.1
click at [361, 133] on div "Foto locatie dakdoorvoer" at bounding box center [531, 137] width 474 height 9
click at [636, 210] on div at bounding box center [541, 251] width 494 height 200
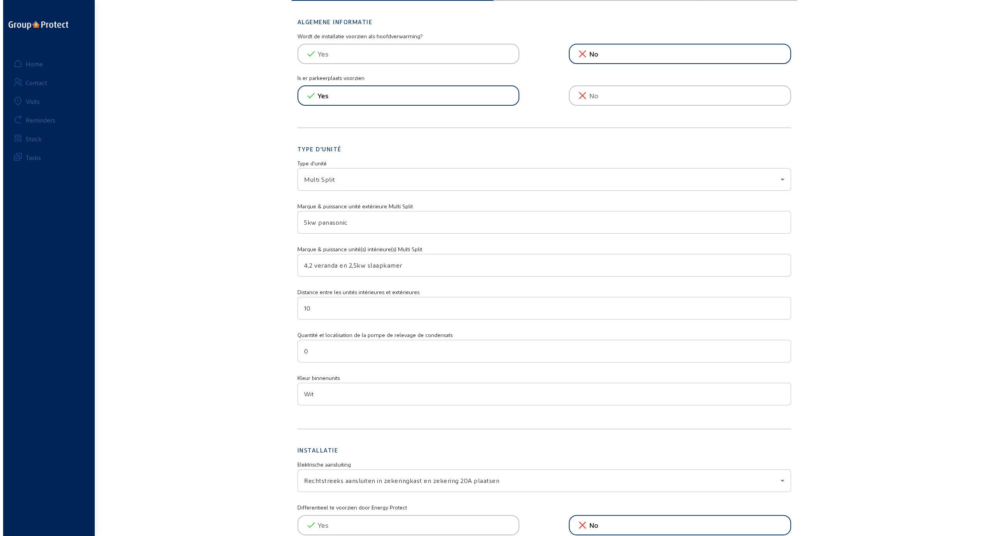
scroll to position [0, 0]
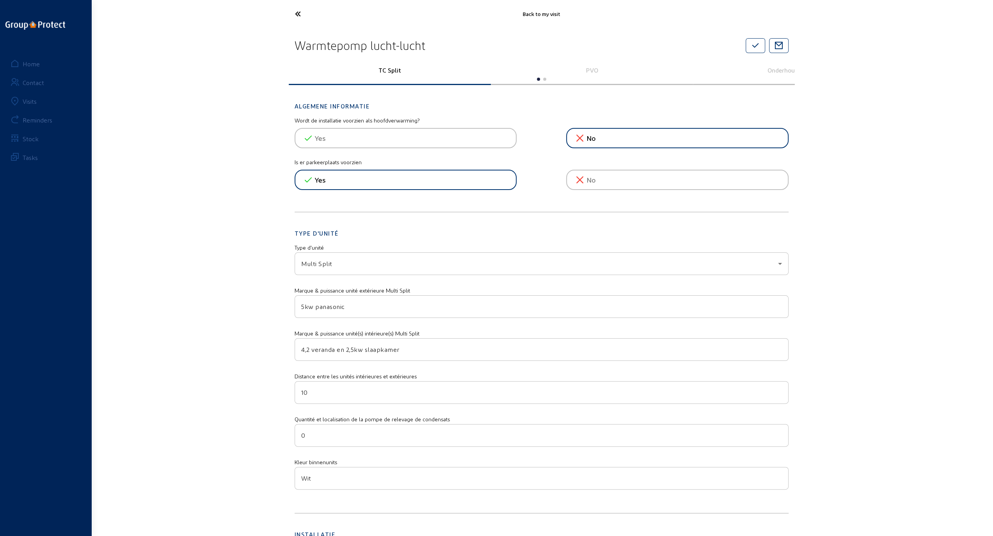
click at [296, 12] on icon at bounding box center [327, 14] width 72 height 14
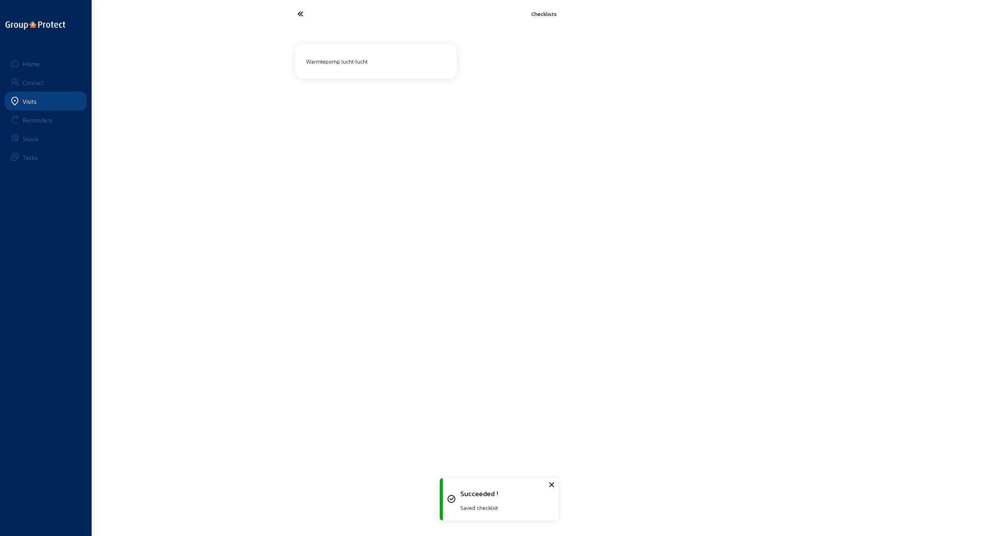
click at [299, 16] on icon at bounding box center [330, 14] width 72 height 14
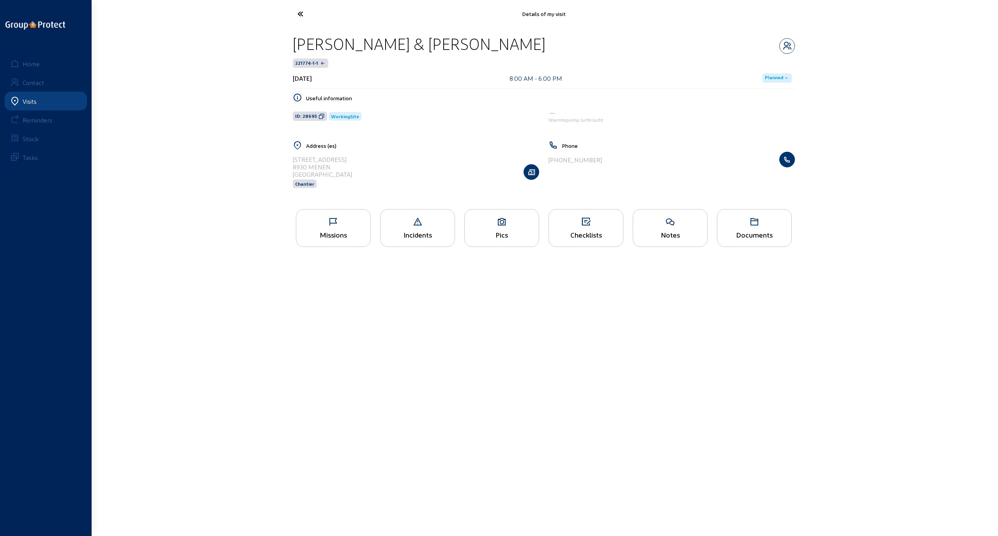
drag, startPoint x: 294, startPoint y: 45, endPoint x: 563, endPoint y: 42, distance: 269.1
click at [563, 42] on div "Patrick & Hilde Verhegge-Daels" at bounding box center [544, 44] width 502 height 20
click at [747, 83] on div "Details of my visit Patrick & Hilde Verhegge-Daels 221774-1-1 September 27, 202…" at bounding box center [499, 131] width 998 height 262
click at [303, 14] on icon at bounding box center [330, 14] width 72 height 14
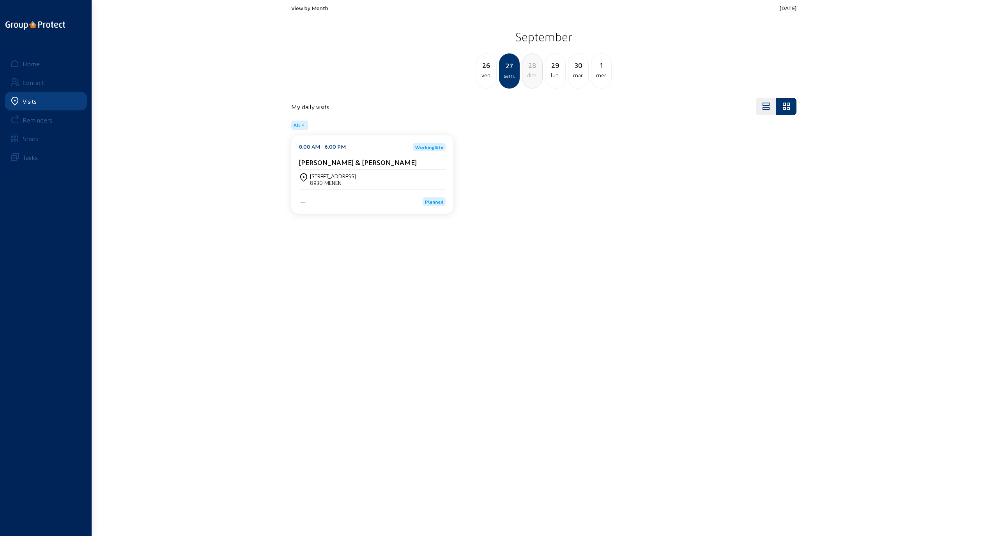
click at [485, 62] on div "26" at bounding box center [487, 65] width 20 height 11
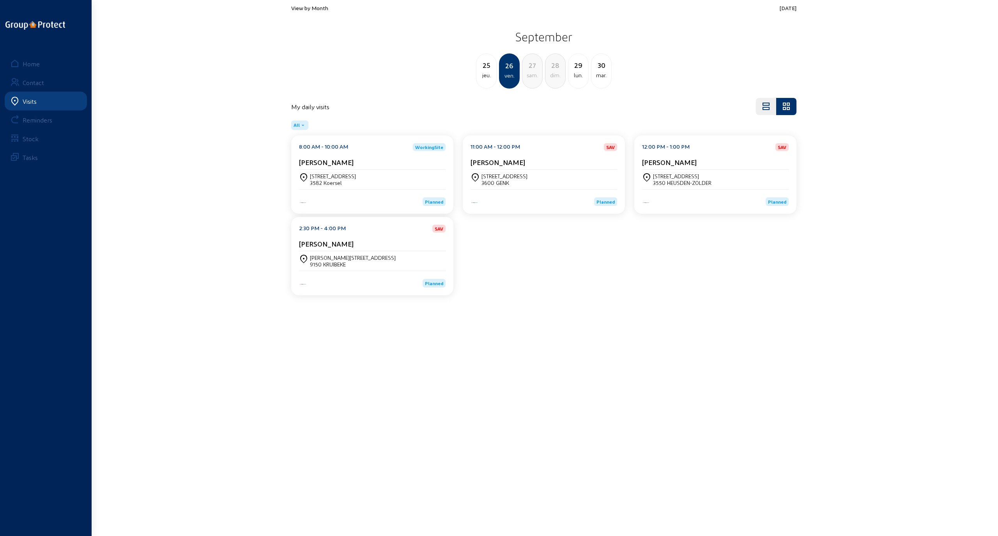
click at [340, 257] on div "[PERSON_NAME][STREET_ADDRESS]" at bounding box center [353, 257] width 86 height 7
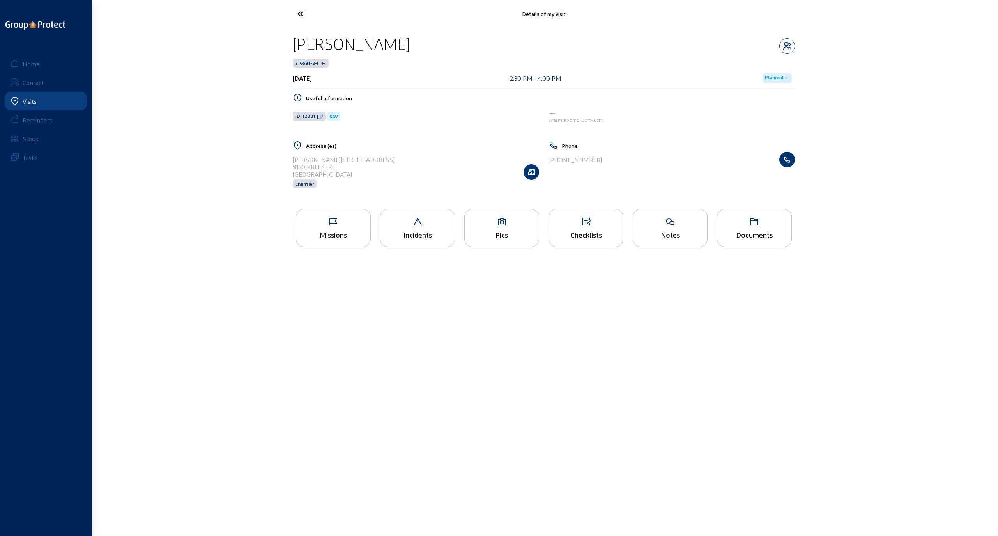
drag, startPoint x: 504, startPoint y: 222, endPoint x: 494, endPoint y: 227, distance: 11.2
click at [505, 222] on icon at bounding box center [502, 221] width 74 height 9
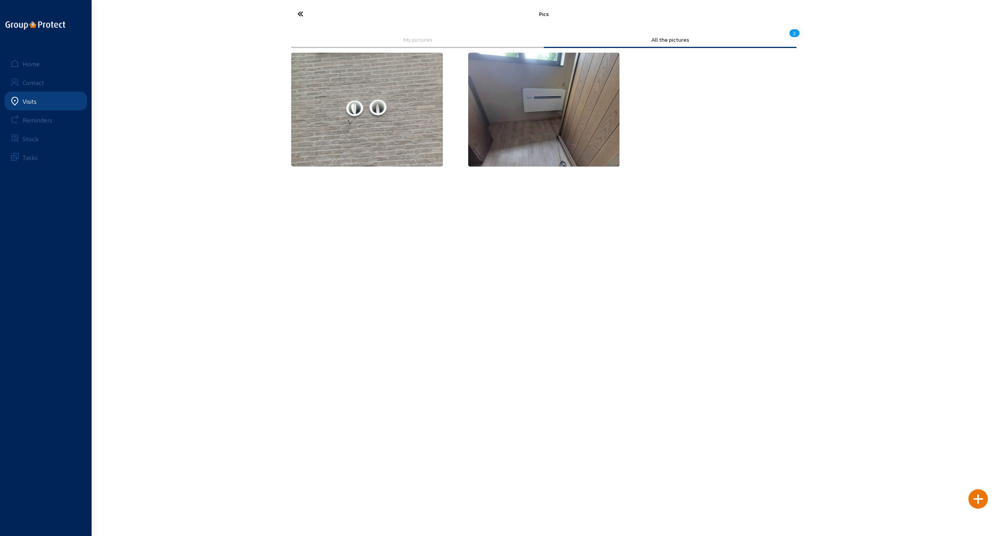
click at [337, 105] on img at bounding box center [367, 110] width 152 height 114
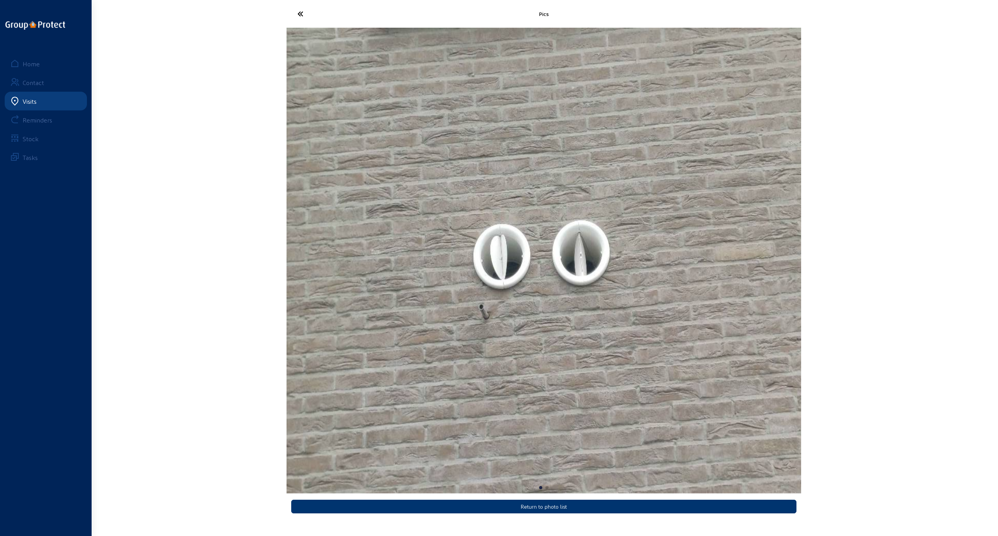
click at [303, 12] on icon at bounding box center [330, 14] width 72 height 14
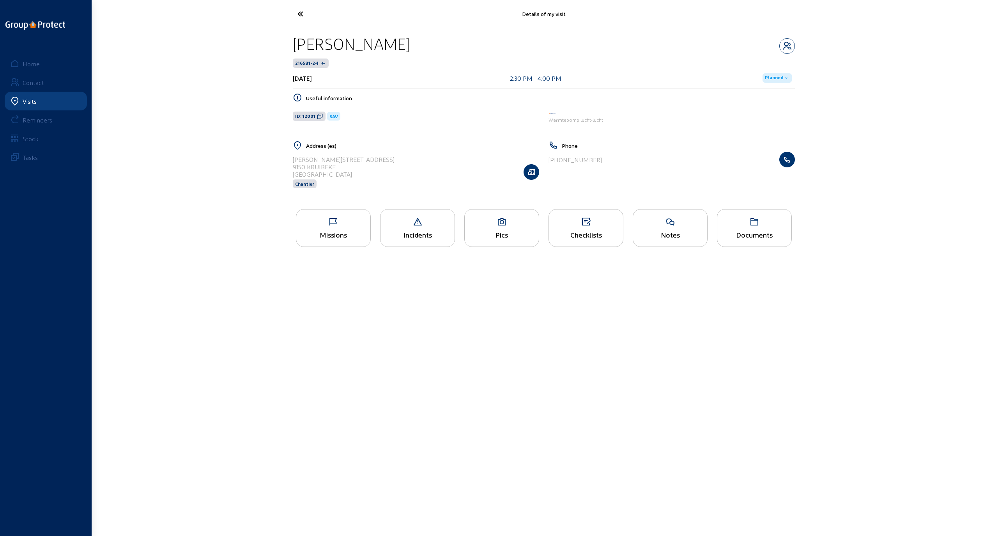
click at [506, 228] on div "Pics" at bounding box center [501, 228] width 75 height 38
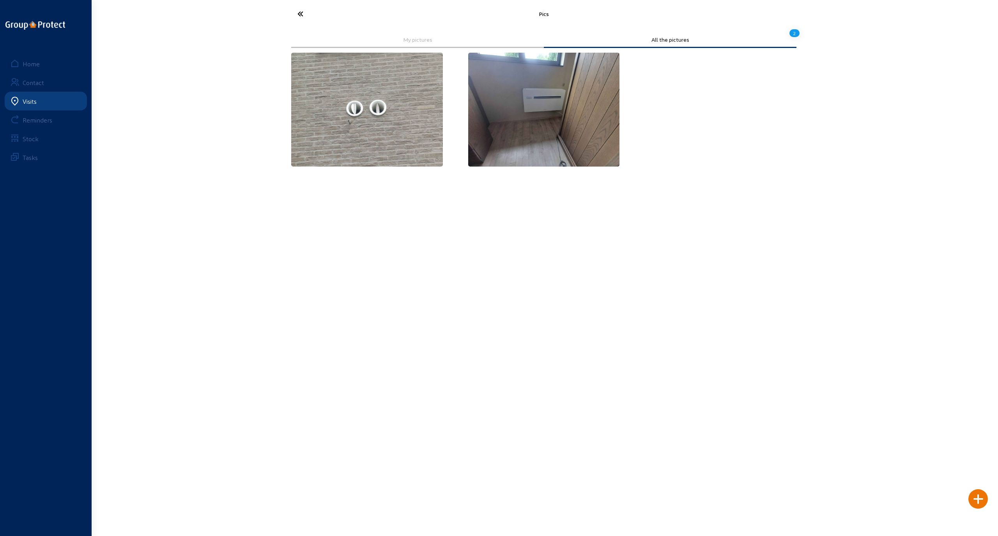
click at [553, 115] on img at bounding box center [544, 110] width 152 height 114
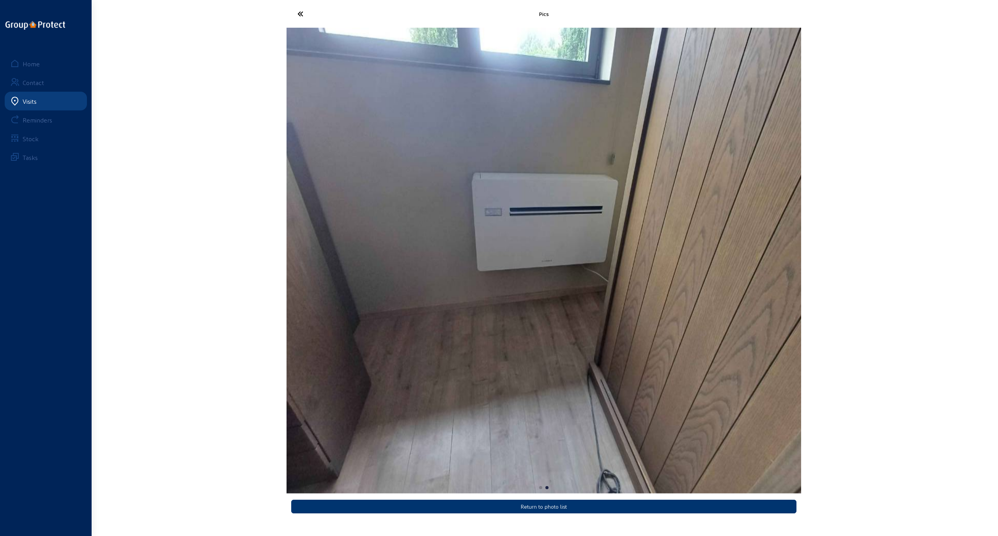
click at [301, 13] on icon at bounding box center [330, 14] width 72 height 14
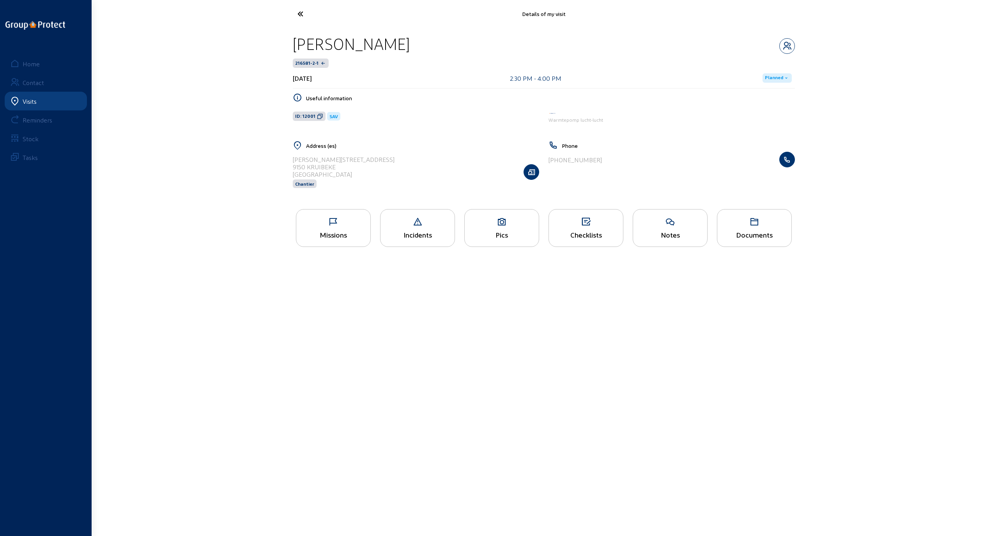
click at [500, 221] on icon at bounding box center [502, 221] width 74 height 9
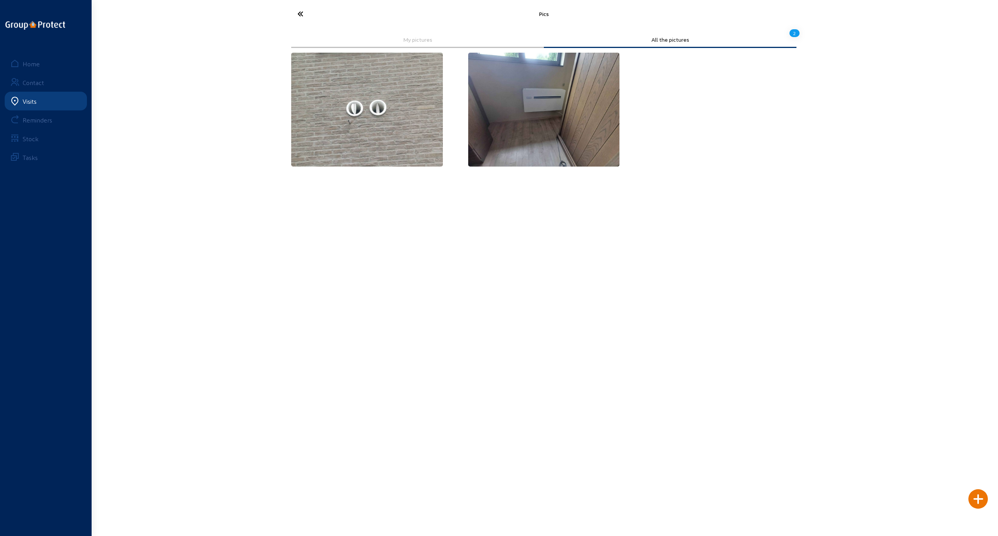
click at [300, 13] on icon at bounding box center [330, 14] width 72 height 14
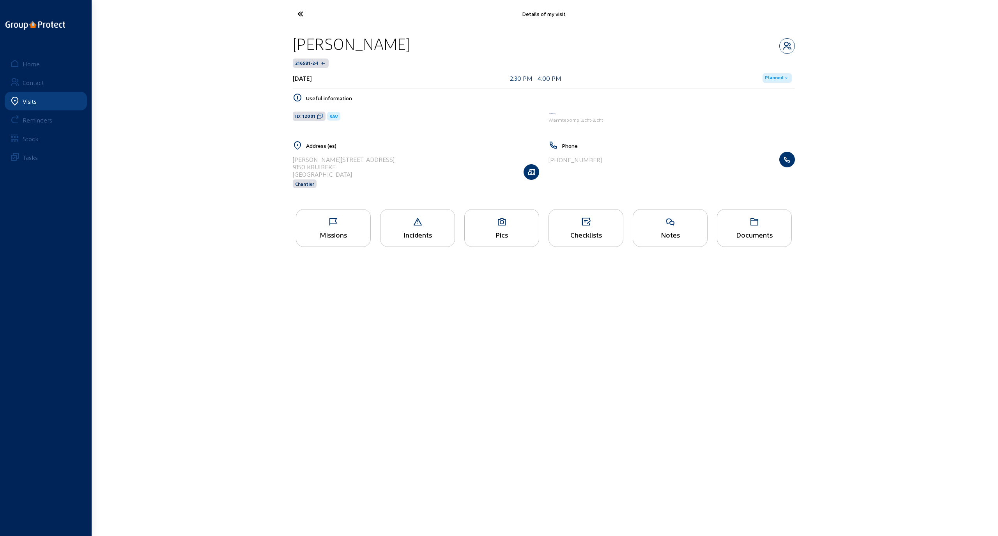
click at [298, 11] on icon at bounding box center [330, 14] width 72 height 14
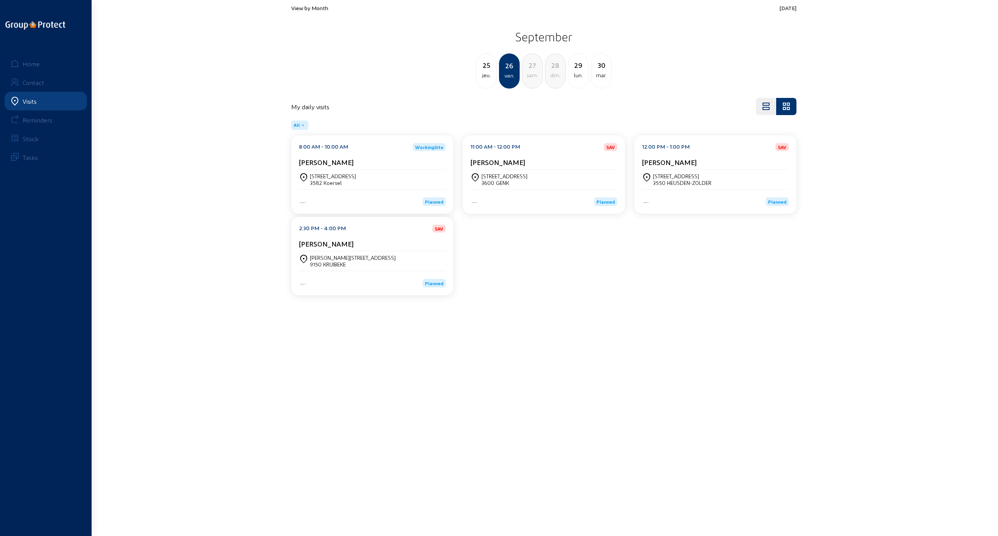
click at [501, 177] on div "[STREET_ADDRESS]" at bounding box center [505, 176] width 46 height 7
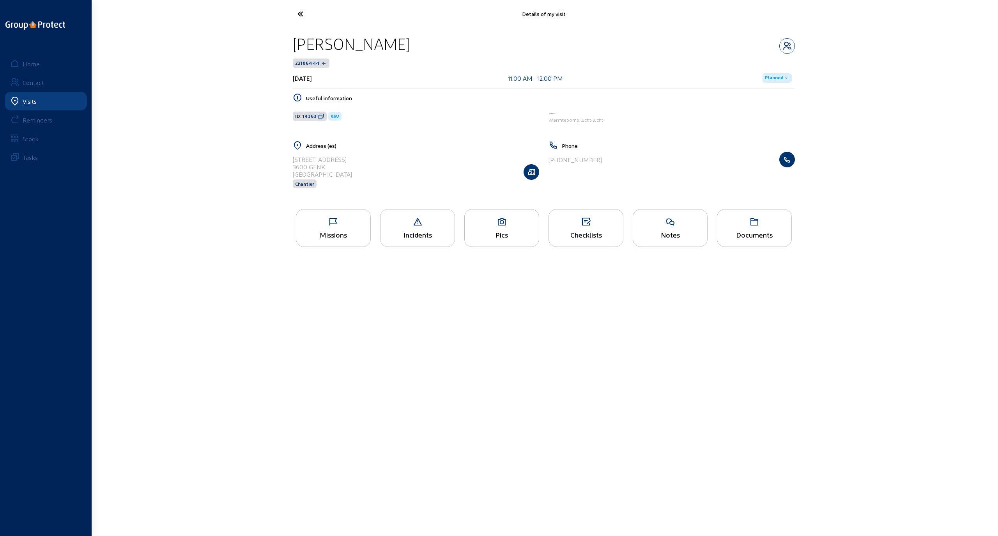
drag, startPoint x: 489, startPoint y: 225, endPoint x: 495, endPoint y: 223, distance: 5.8
click at [490, 224] on icon at bounding box center [502, 221] width 74 height 9
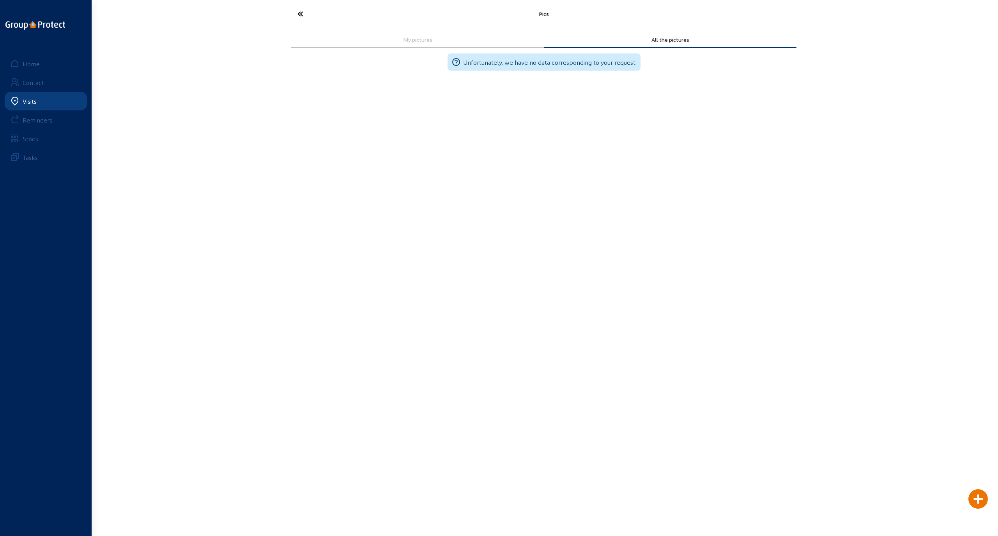
click at [303, 14] on icon at bounding box center [330, 14] width 72 height 14
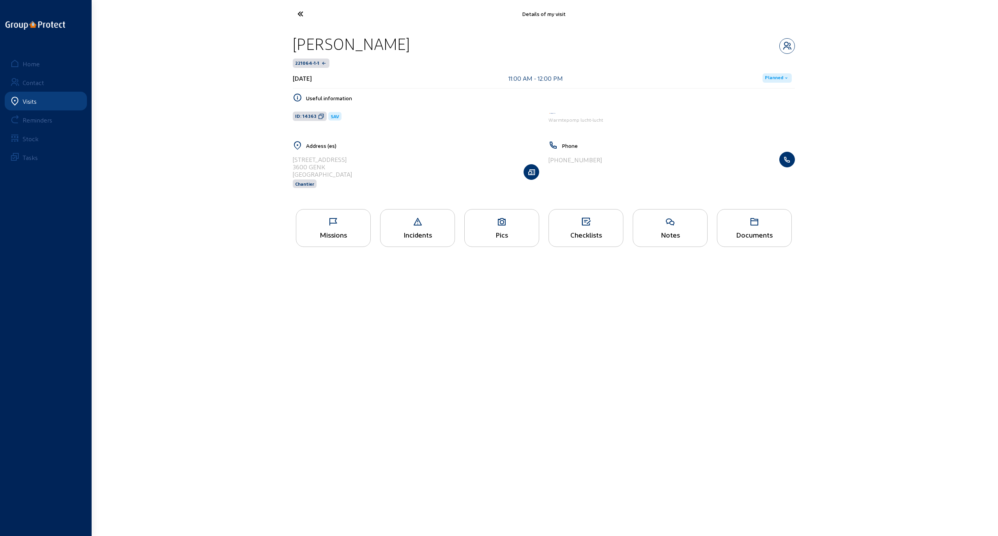
click at [302, 16] on icon at bounding box center [330, 14] width 72 height 14
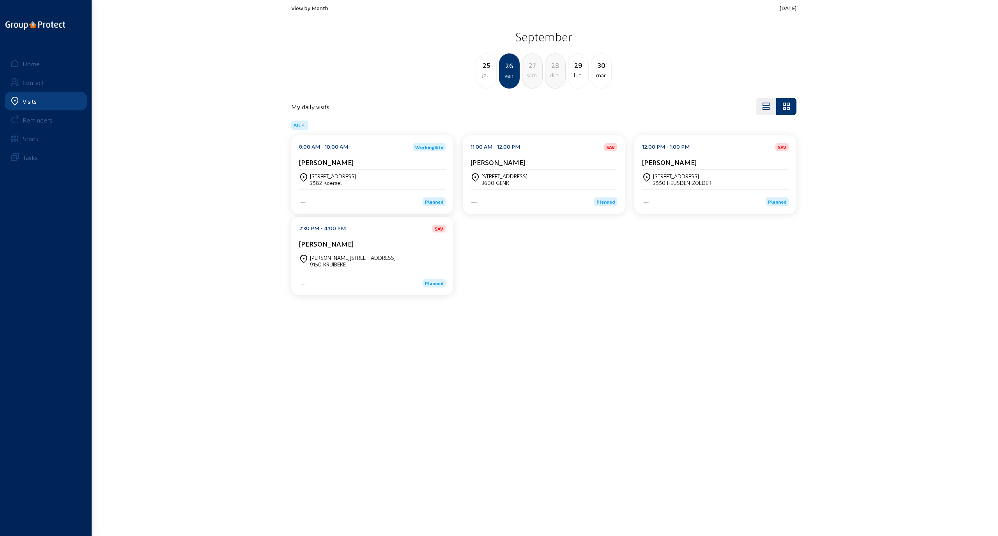
click at [679, 178] on div "[STREET_ADDRESS]" at bounding box center [682, 176] width 58 height 7
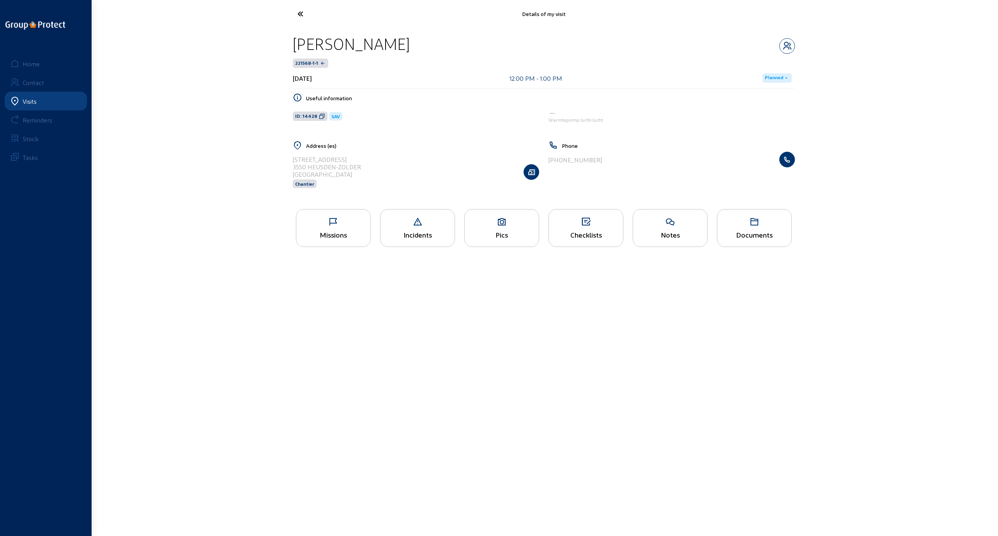
click at [503, 220] on icon at bounding box center [502, 221] width 74 height 9
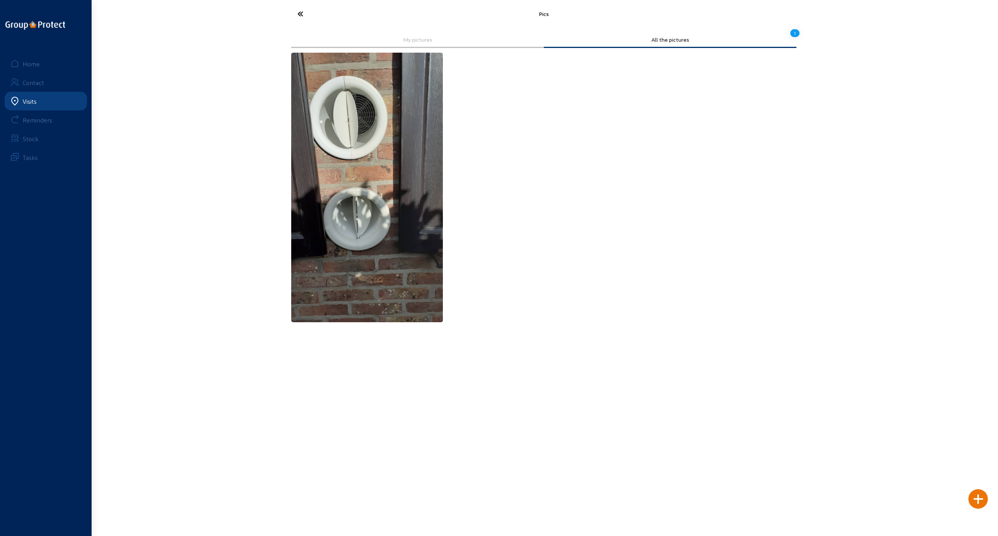
click at [353, 182] on img at bounding box center [367, 187] width 152 height 269
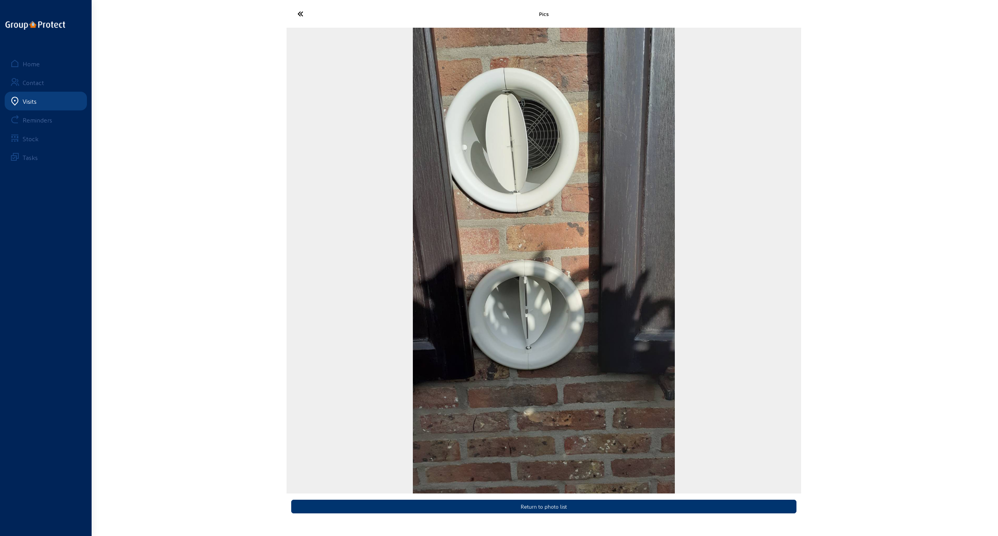
click at [302, 12] on icon at bounding box center [330, 14] width 72 height 14
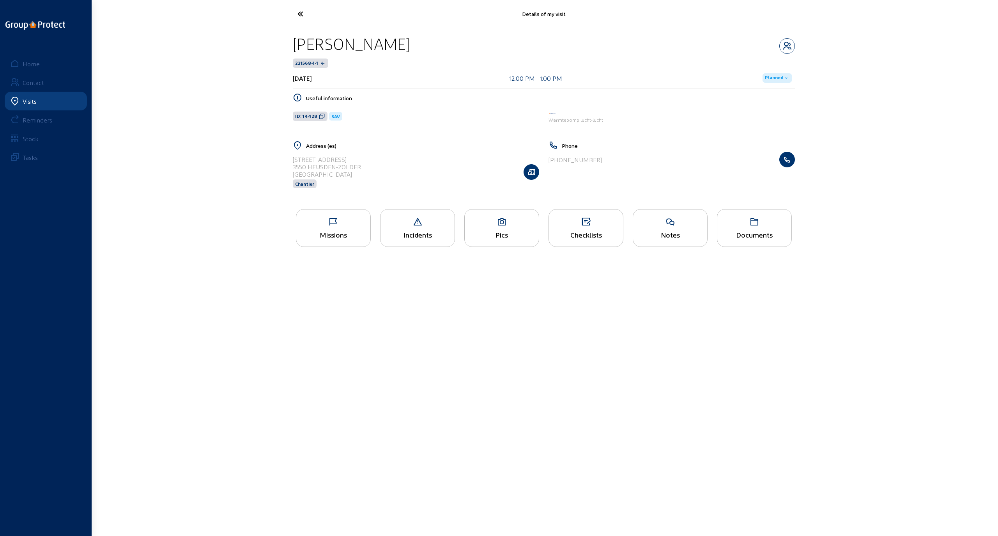
click at [302, 12] on icon at bounding box center [330, 14] width 72 height 14
